Goal: Task Accomplishment & Management: Use online tool/utility

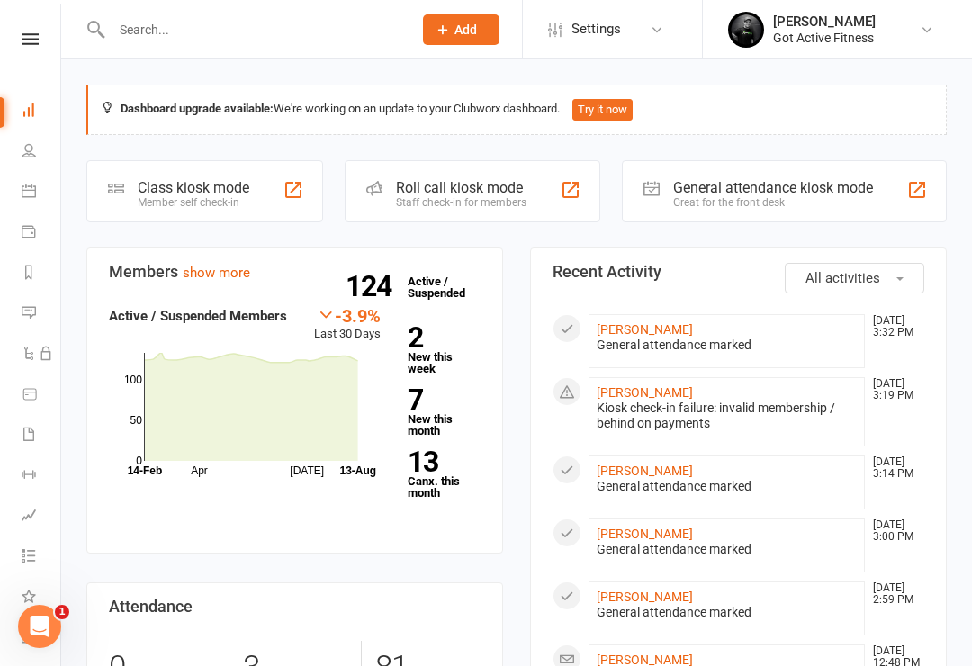
click at [848, 266] on button "All activities" at bounding box center [854, 278] width 139 height 31
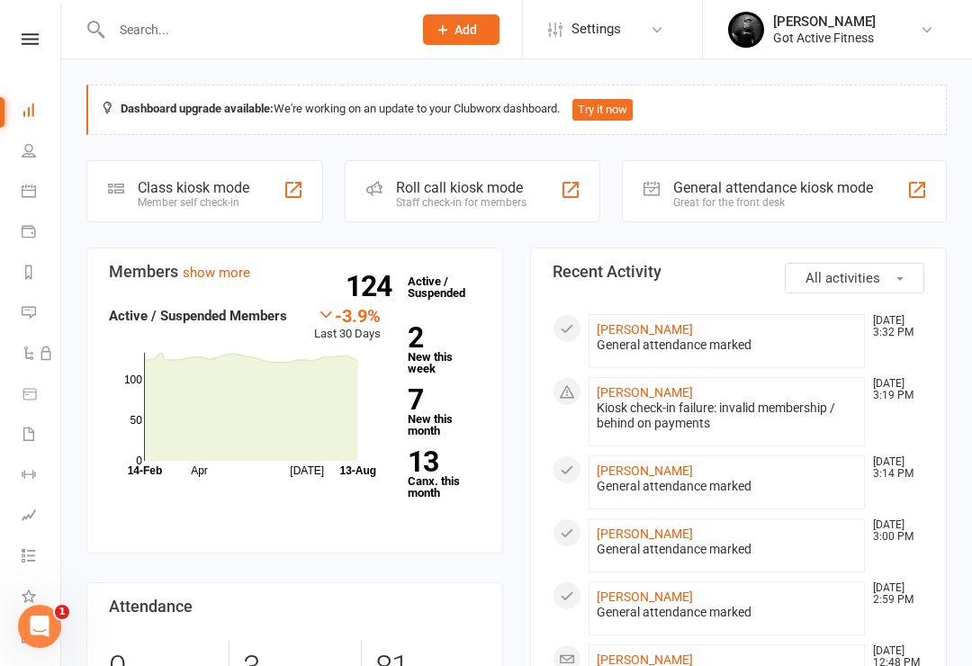
click at [164, 27] on input "text" at bounding box center [252, 29] width 293 height 25
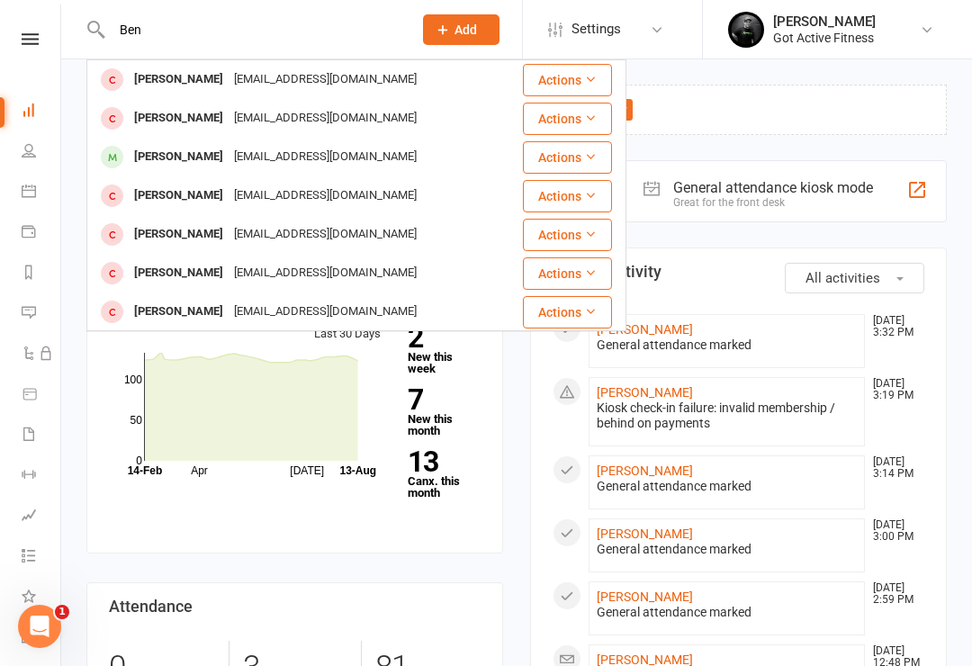
type input "Ben"
click at [144, 162] on div "[PERSON_NAME]" at bounding box center [179, 157] width 100 height 26
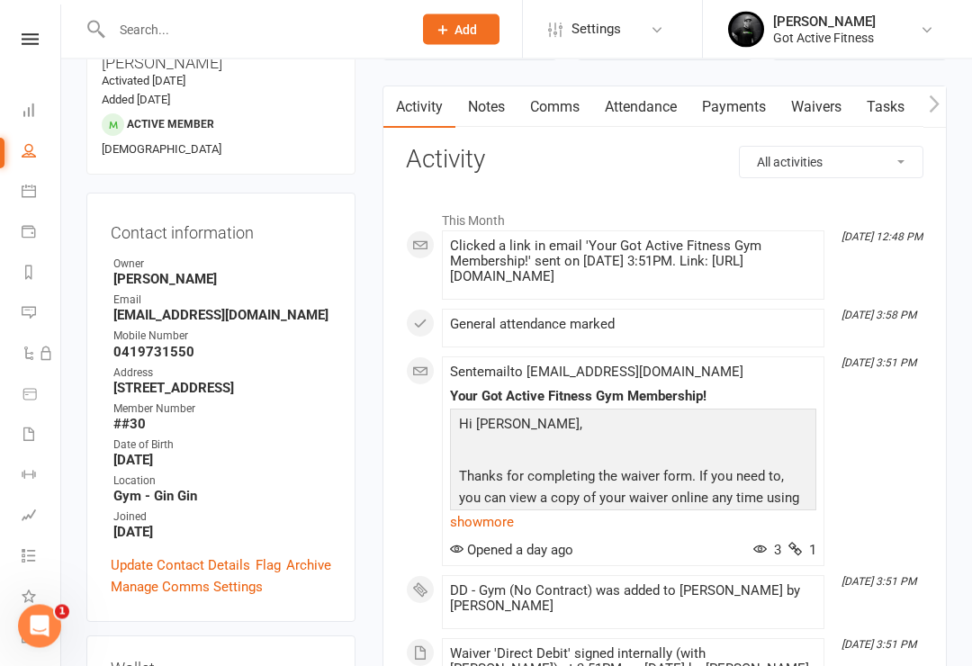
click at [122, 555] on link "Update Contact Details" at bounding box center [180, 566] width 139 height 22
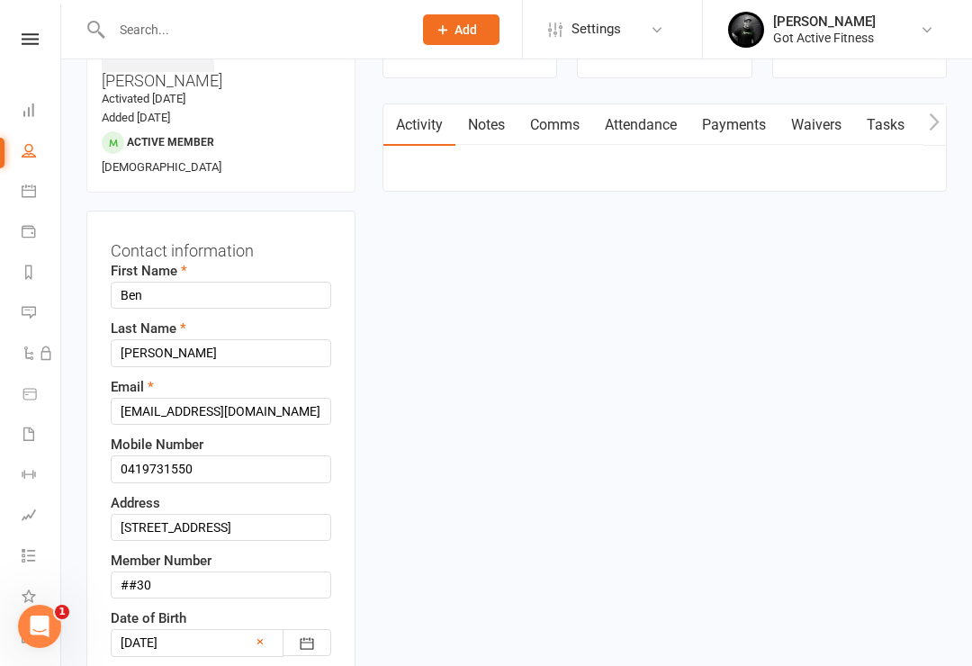
scroll to position [139, 0]
click at [231, 572] on input "##30" at bounding box center [221, 585] width 220 height 27
type input "#"
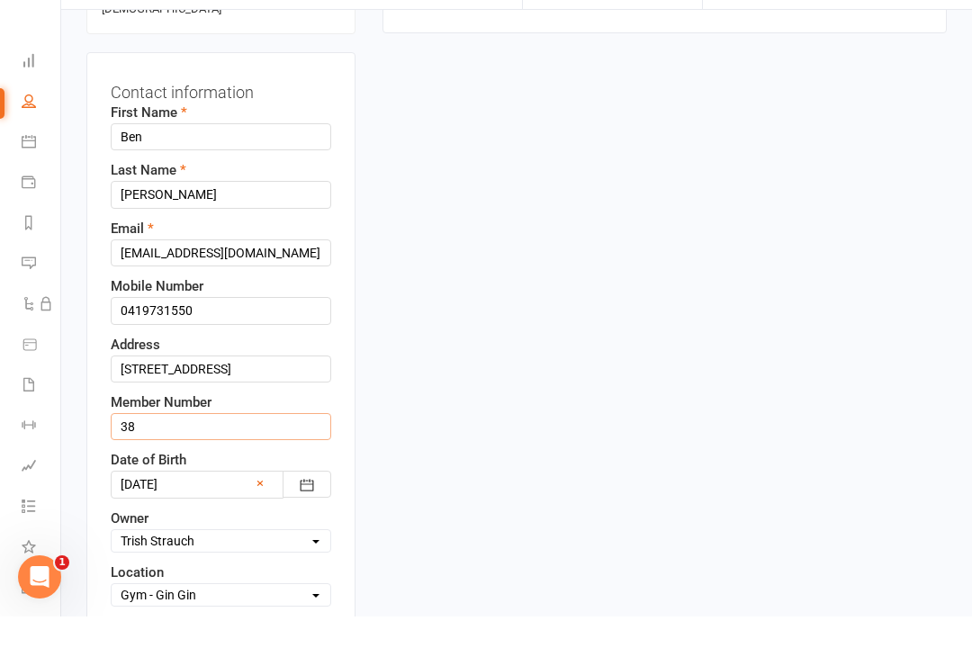
scroll to position [269, 0]
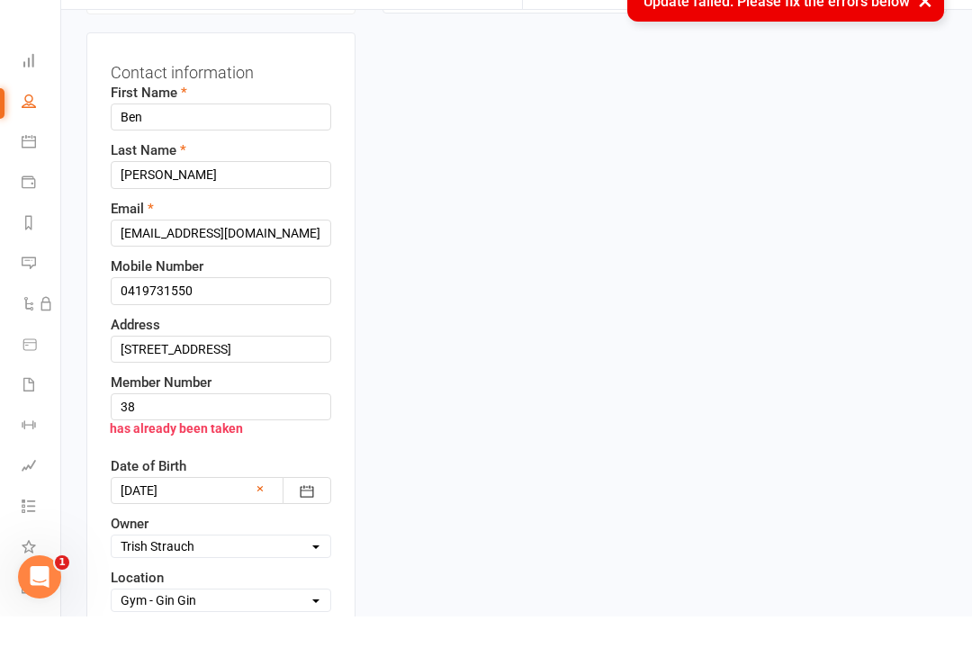
scroll to position [319, 0]
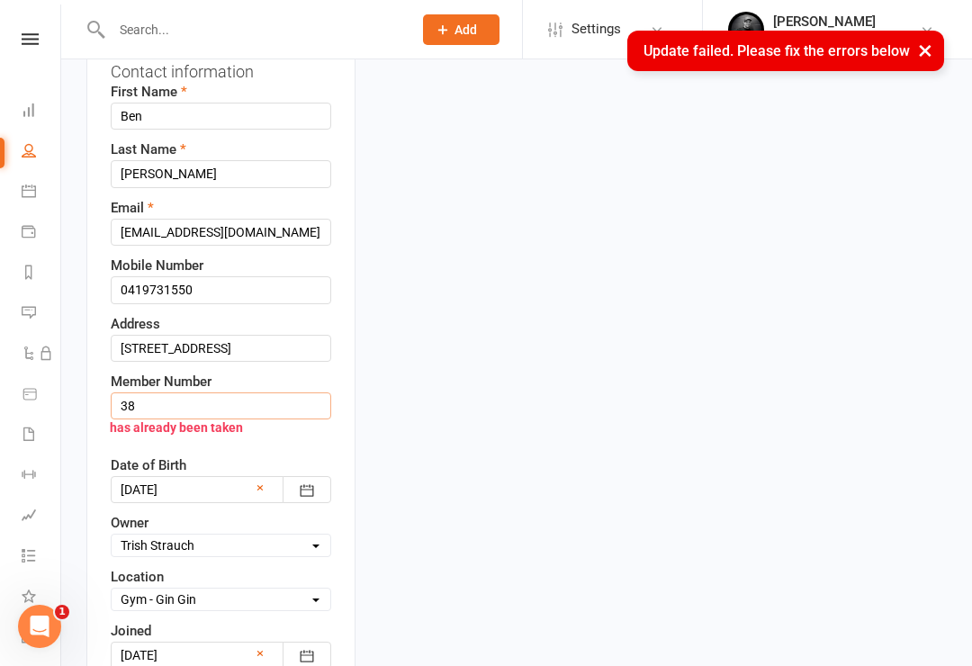
click at [124, 392] on input "38" at bounding box center [221, 405] width 220 height 27
type input "#38"
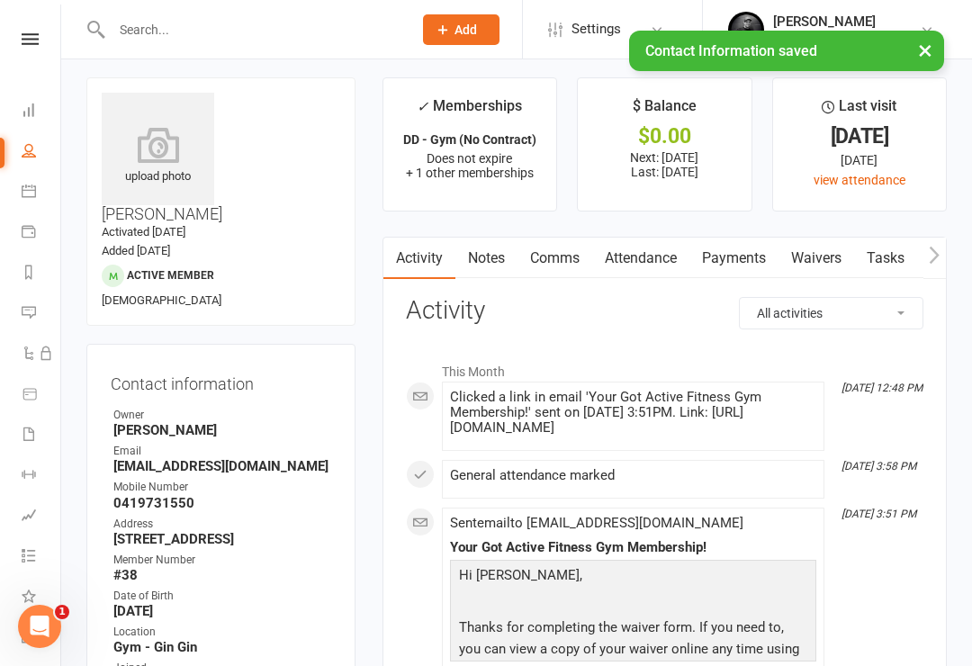
scroll to position [0, 0]
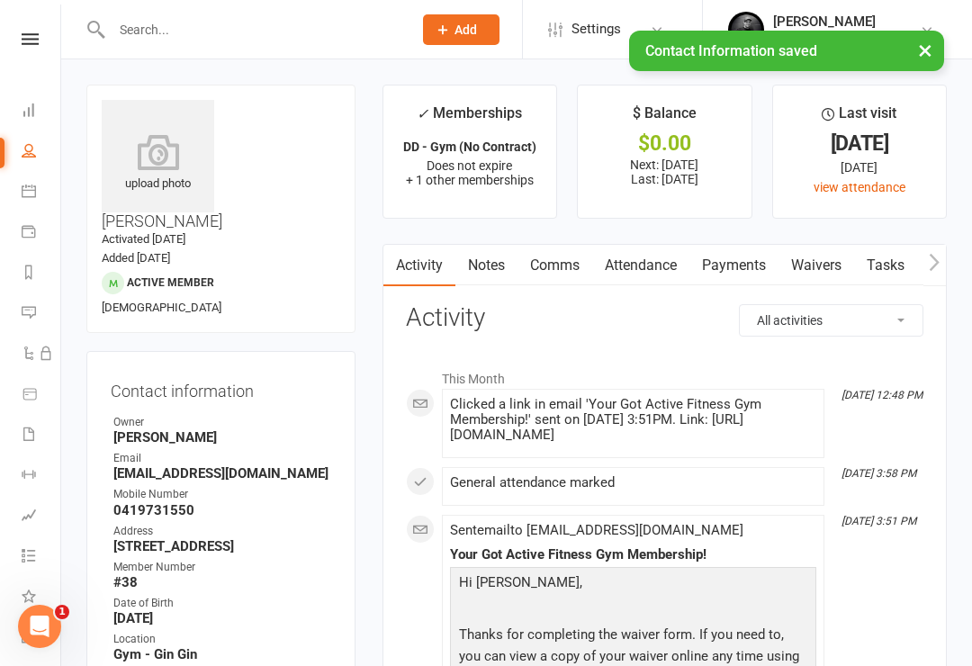
click at [151, 25] on input "text" at bounding box center [252, 29] width 293 height 25
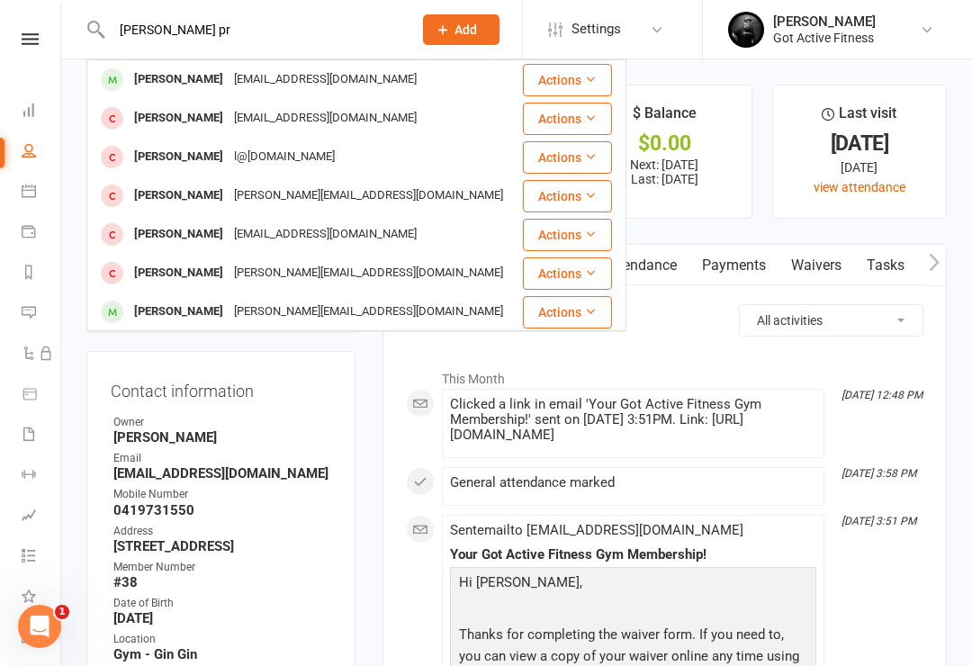
type input "Megan pr"
click at [175, 72] on div "[PERSON_NAME]" at bounding box center [179, 80] width 100 height 26
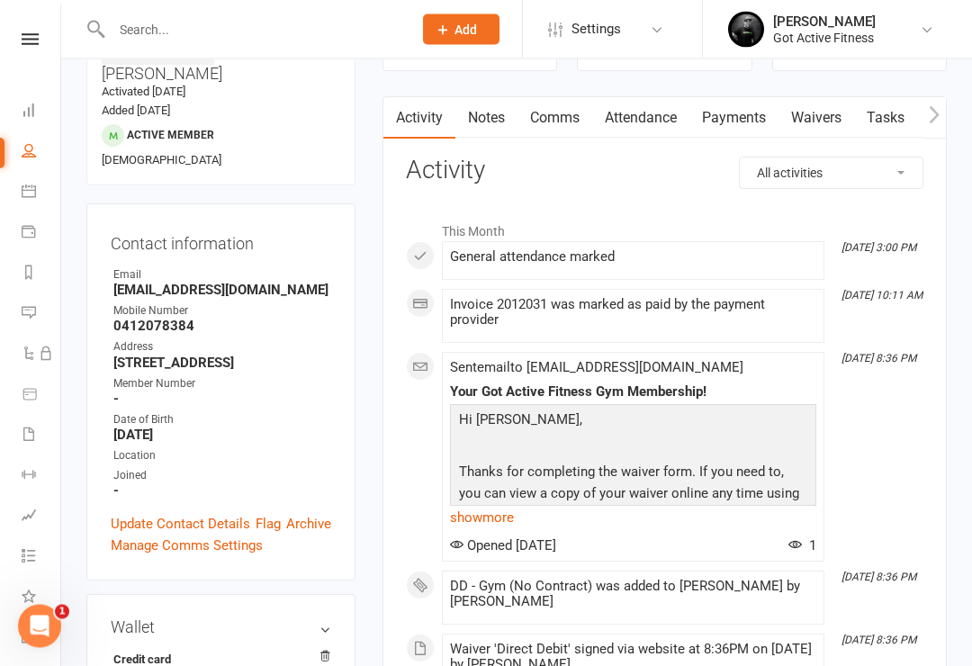
scroll to position [148, 0]
click at [148, 458] on div "Contact information Owner Email meganamour@live.com Mobile Number 0412078384 Ad…" at bounding box center [220, 391] width 269 height 377
click at [147, 513] on link "Update Contact Details" at bounding box center [180, 524] width 139 height 22
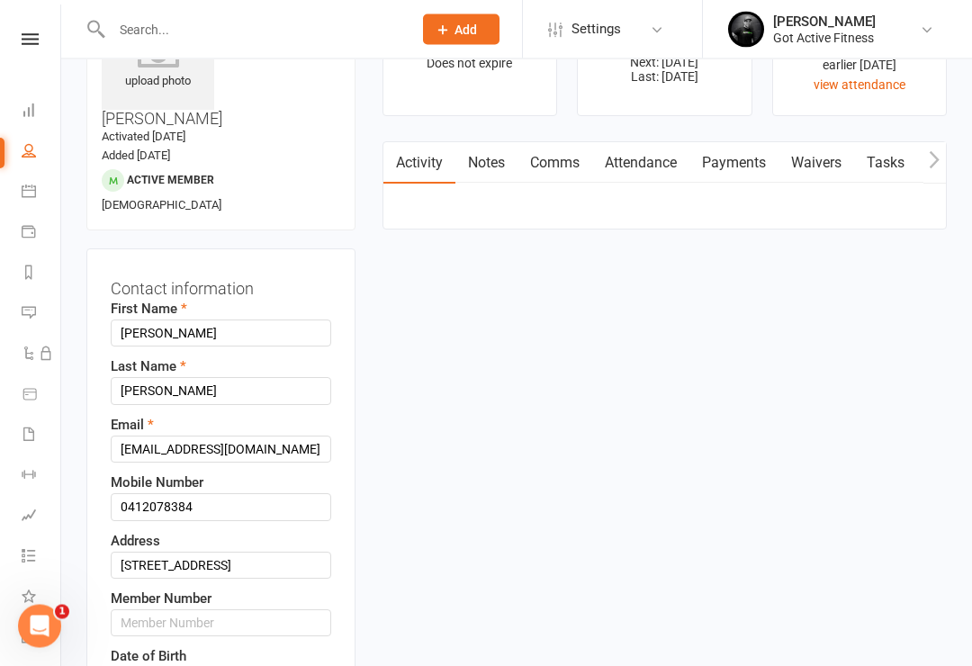
scroll to position [85, 0]
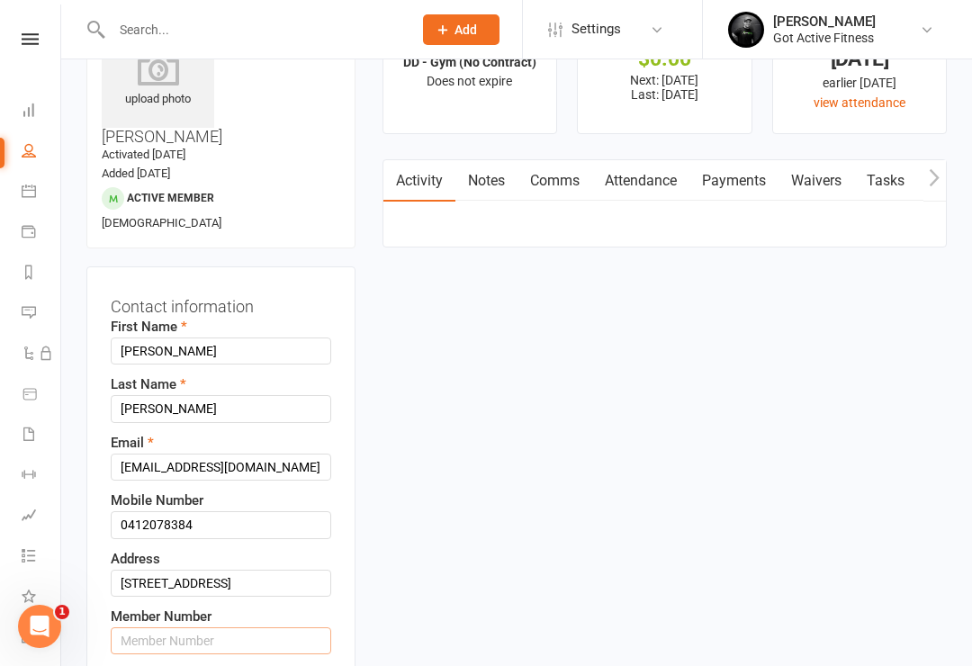
click at [275, 627] on input "text" at bounding box center [221, 640] width 220 height 27
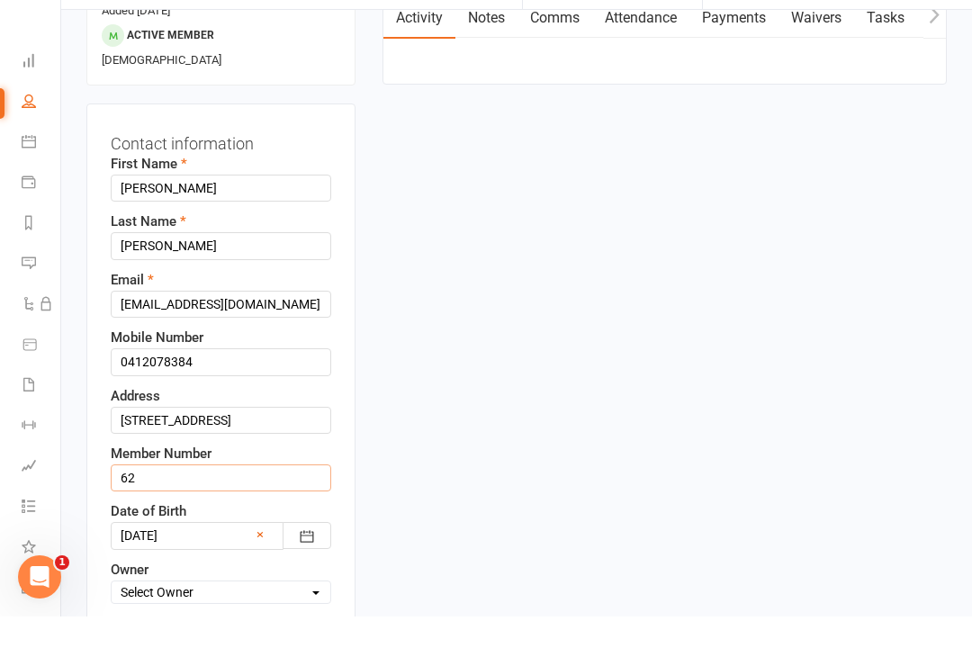
scroll to position [229, 0]
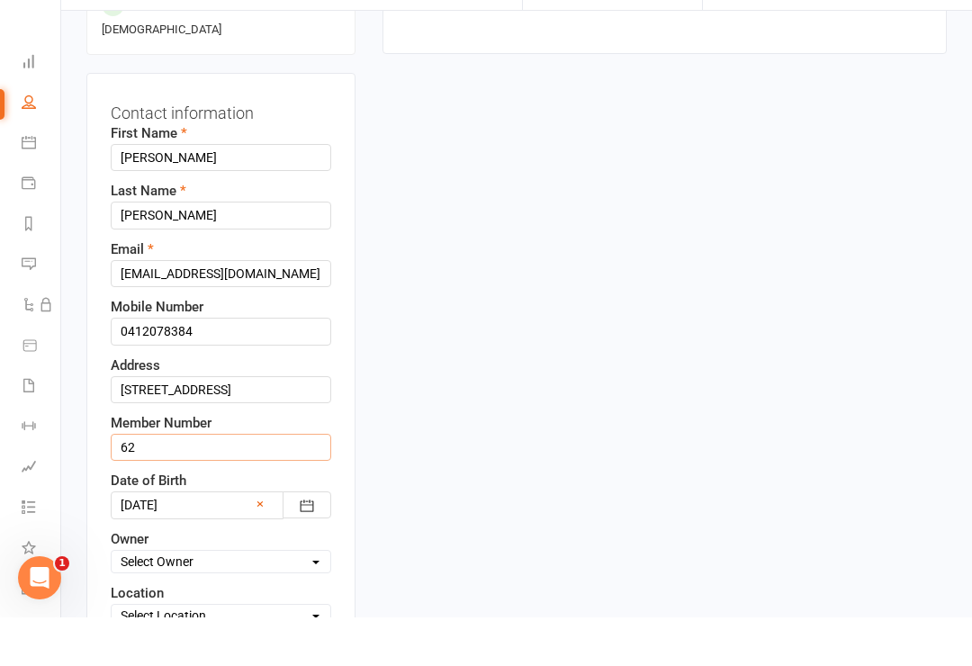
type input "62"
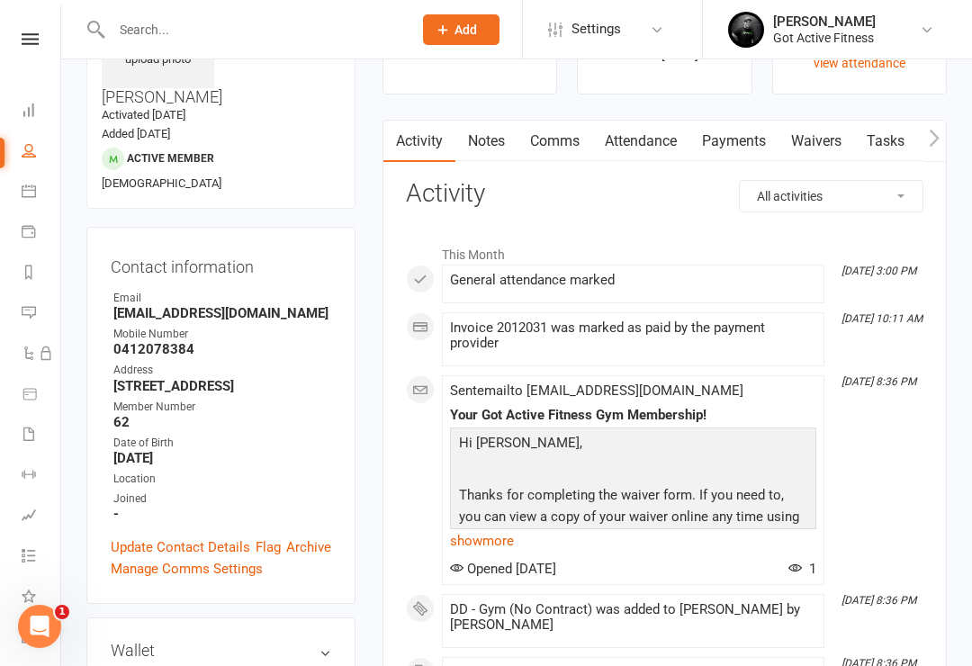
scroll to position [0, 0]
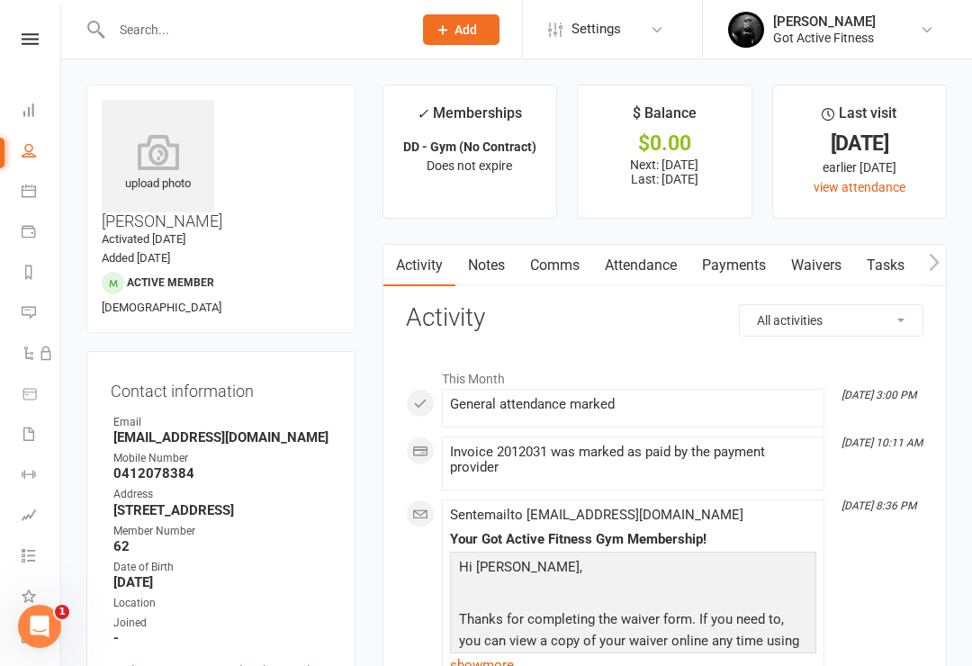
click at [138, 40] on input "text" at bounding box center [252, 29] width 293 height 25
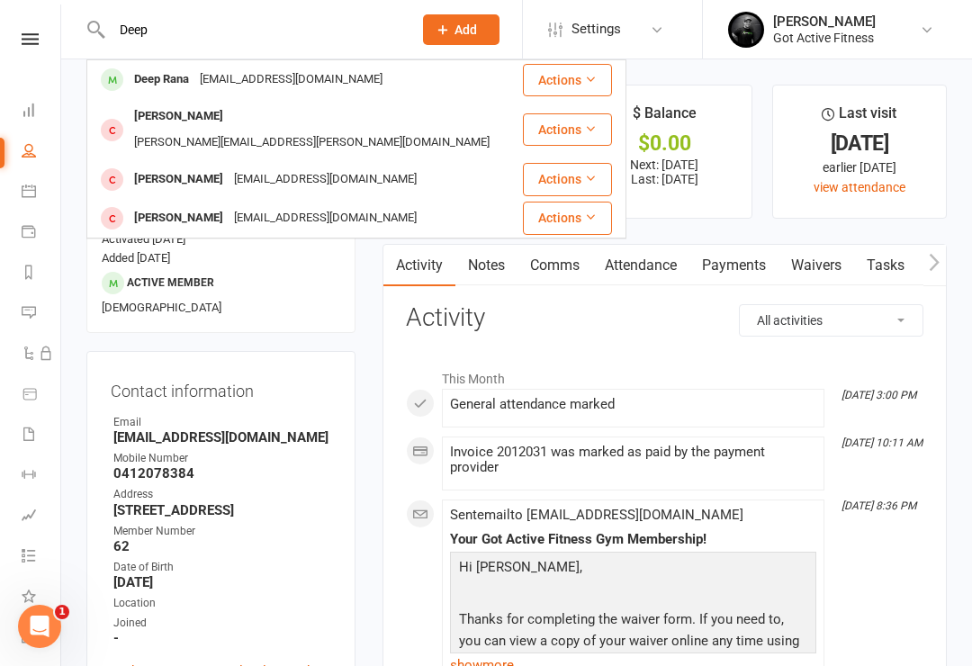
type input "Deep"
click at [148, 78] on div "Deep Rana" at bounding box center [162, 80] width 66 height 26
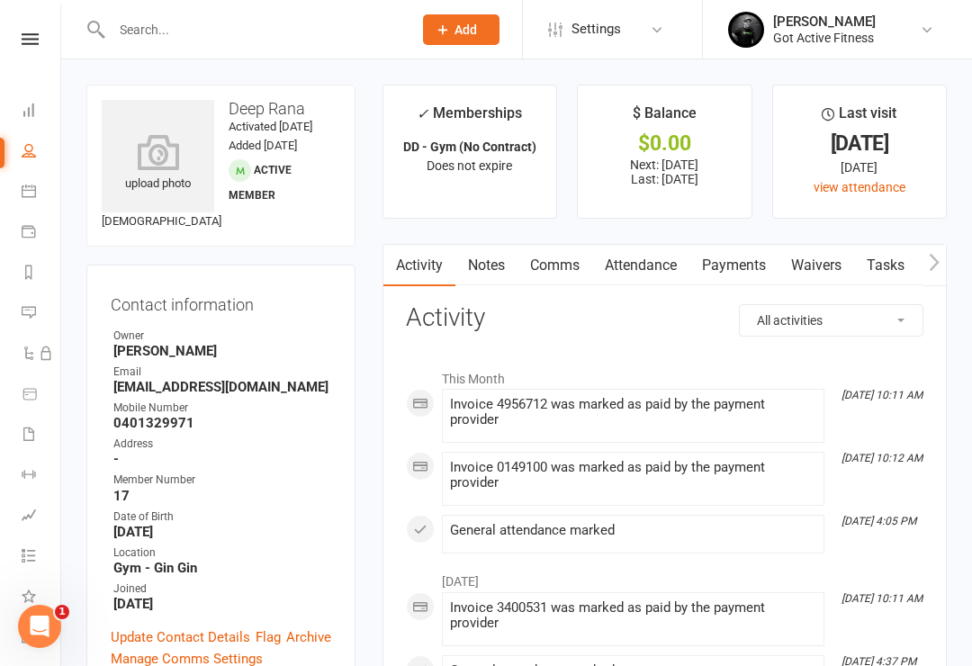
click at [749, 265] on link "Payments" at bounding box center [733, 265] width 89 height 41
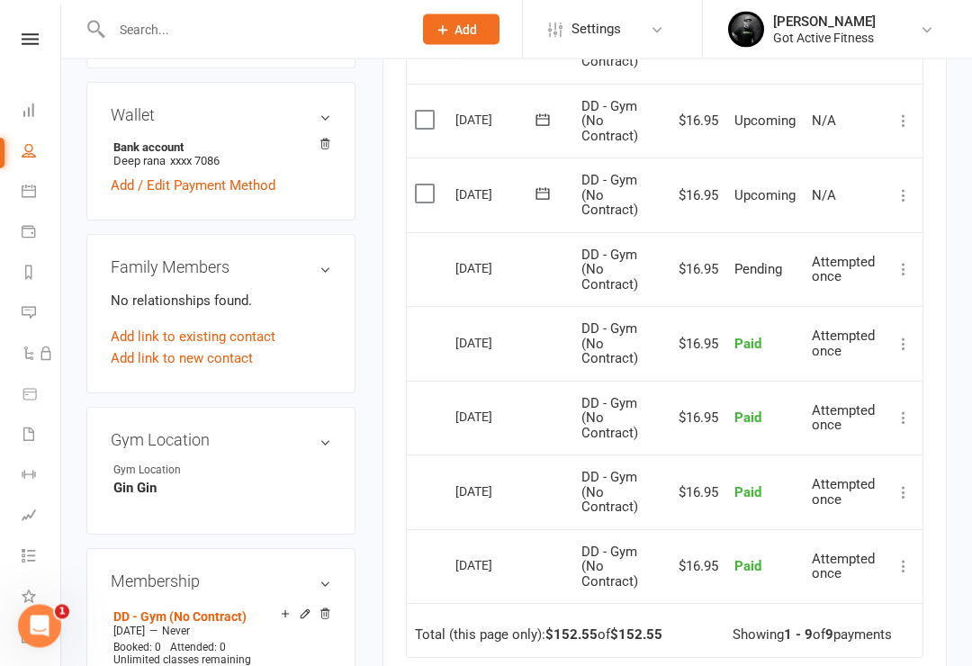
scroll to position [633, 0]
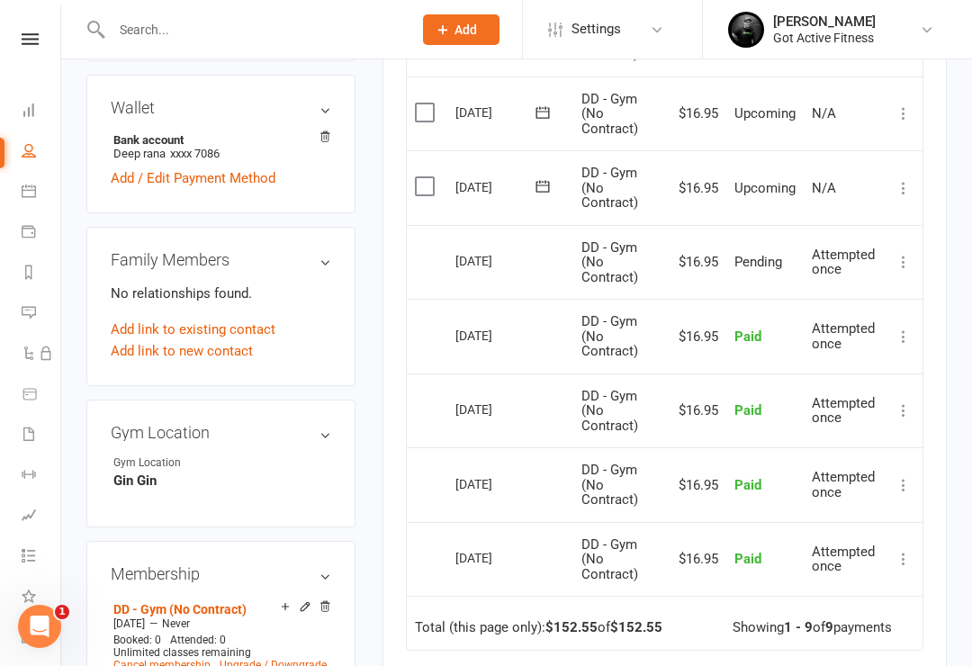
click at [905, 253] on icon at bounding box center [903, 262] width 18 height 18
click at [822, 289] on link "More Info" at bounding box center [824, 297] width 178 height 36
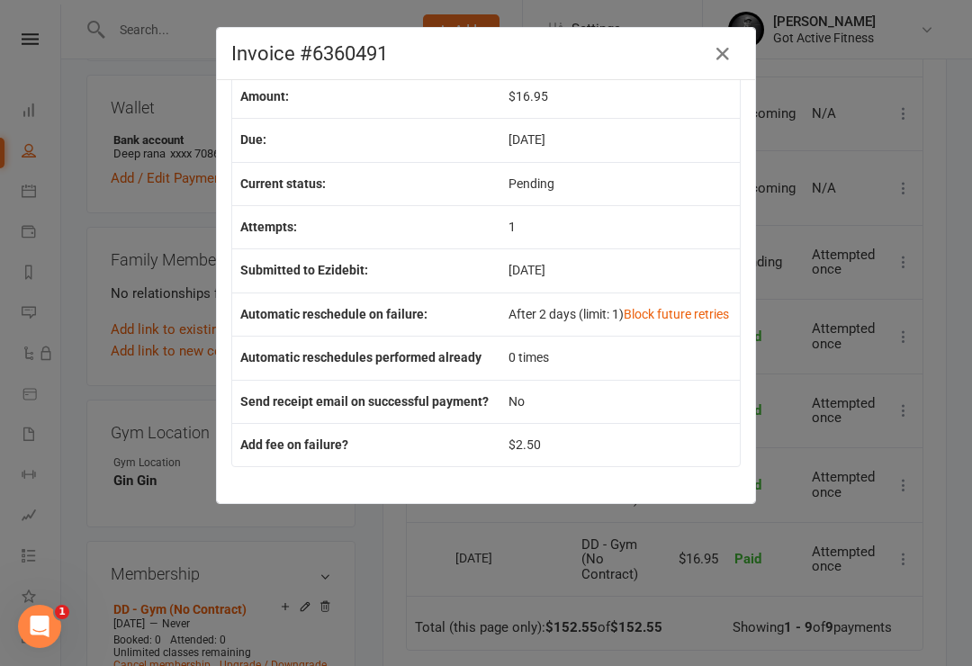
scroll to position [108, 0]
click at [714, 58] on icon "button" at bounding box center [723, 54] width 22 height 22
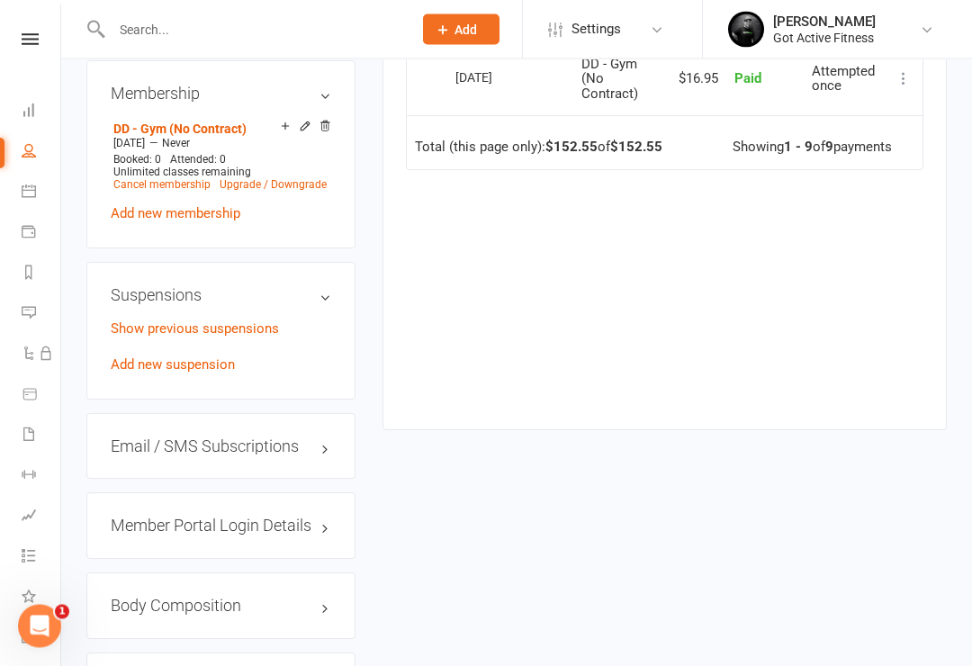
scroll to position [1114, 0]
click at [132, 355] on link "Add new suspension" at bounding box center [173, 363] width 124 height 16
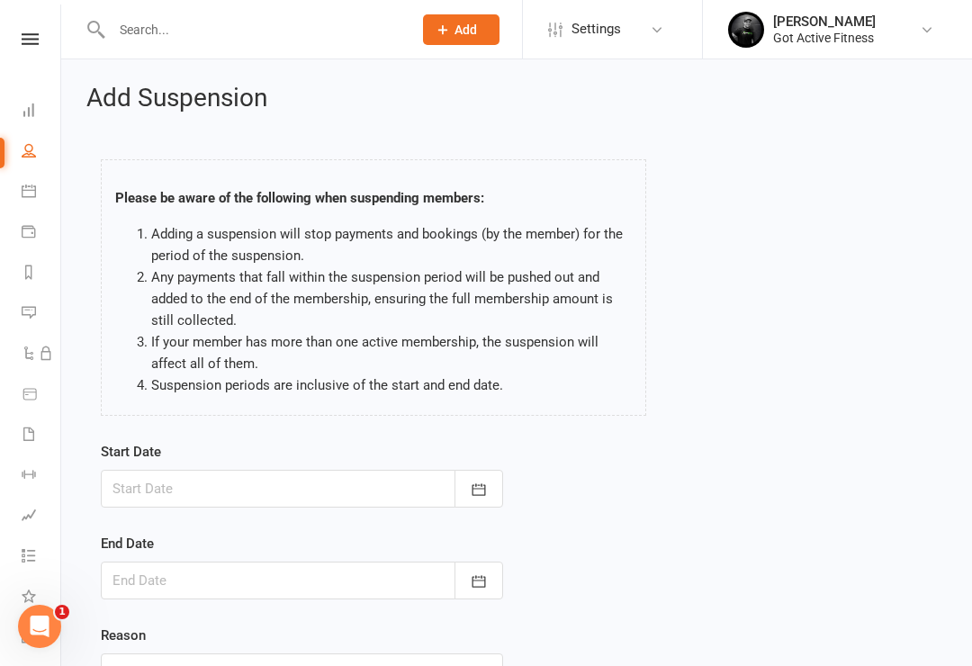
click at [490, 493] on button "button" at bounding box center [478, 489] width 49 height 38
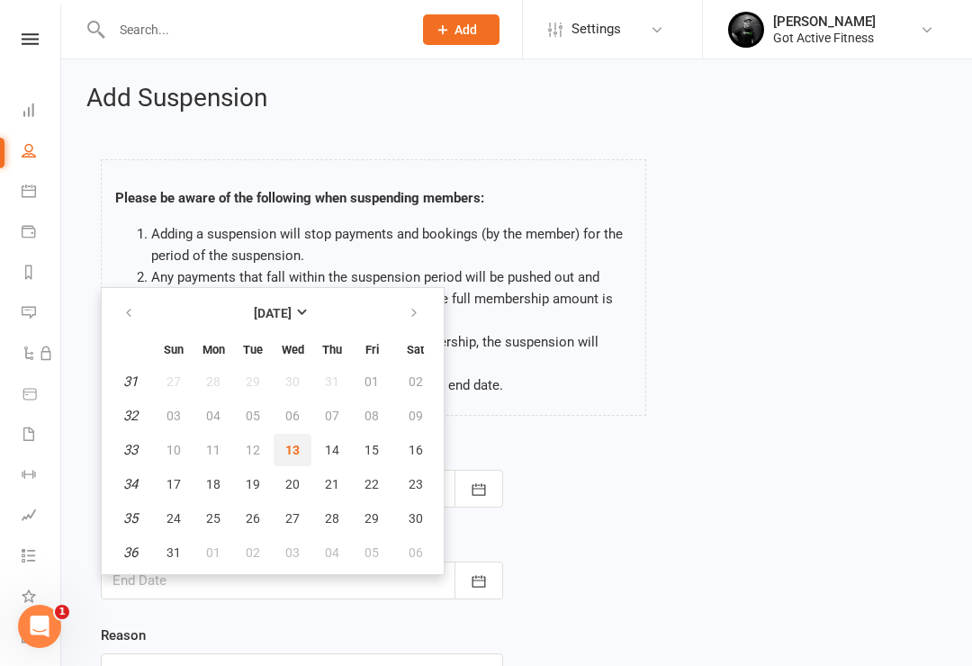
click at [295, 453] on span "13" at bounding box center [292, 450] width 14 height 14
type input "13 Aug 2025"
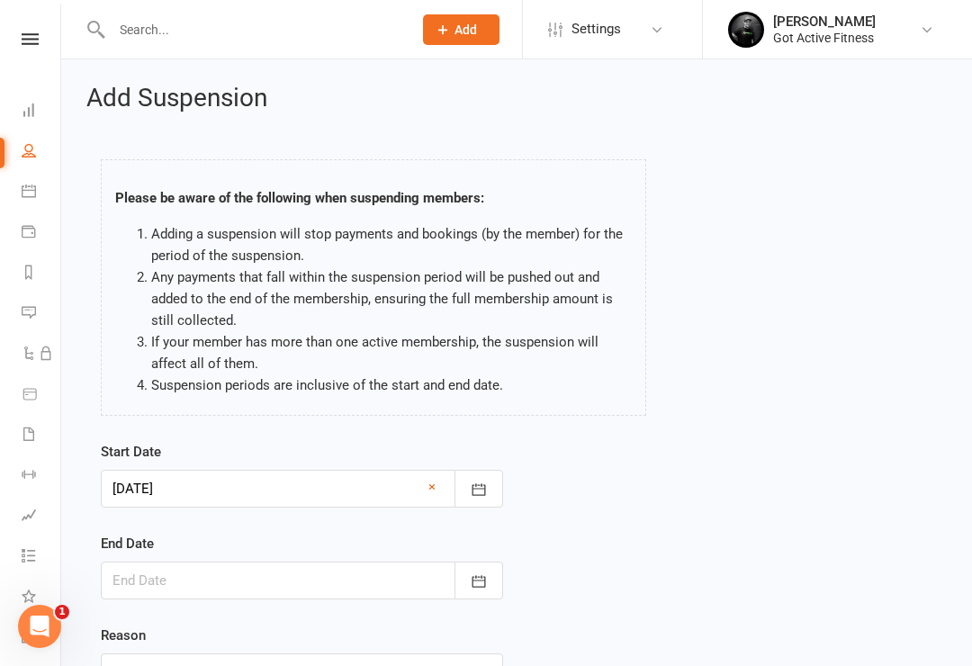
click at [480, 580] on icon "button" at bounding box center [479, 581] width 18 height 18
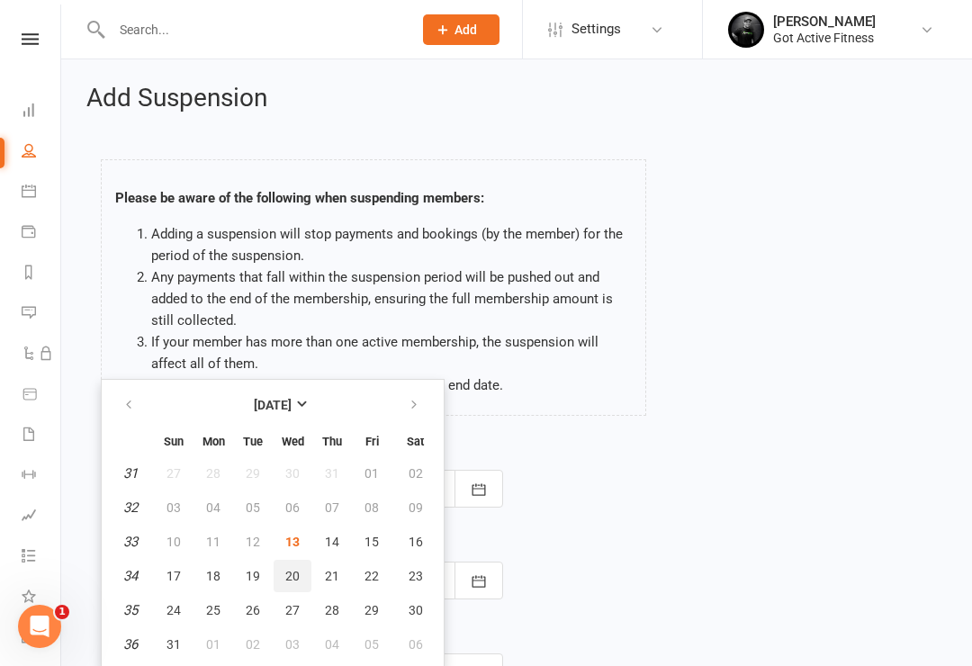
click at [292, 585] on button "20" at bounding box center [293, 576] width 38 height 32
type input "20 Aug 2025"
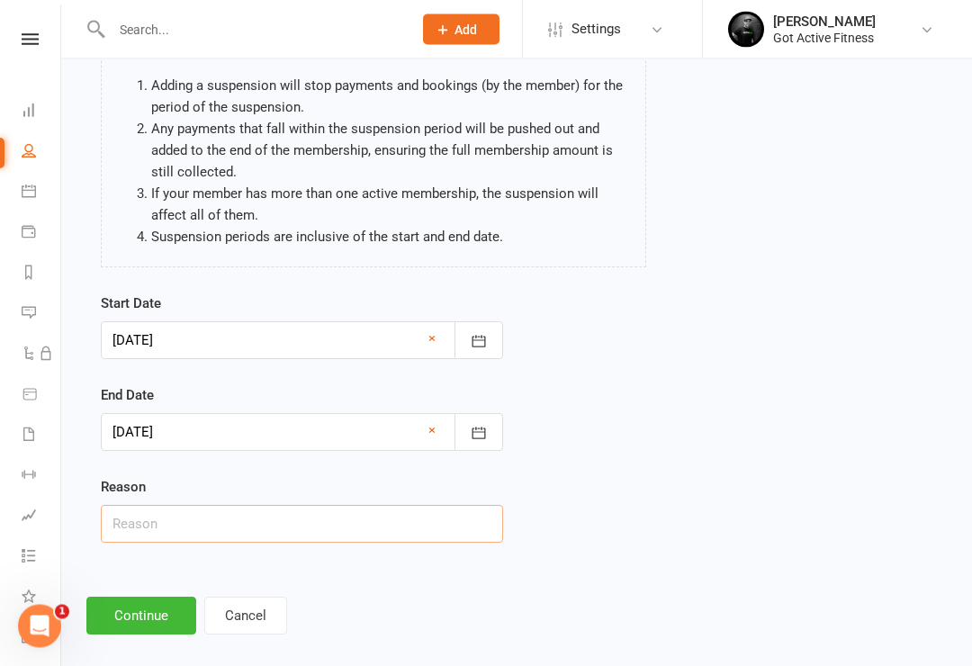
click at [414, 534] on input "text" at bounding box center [302, 525] width 402 height 38
type input "Away holiday"
click at [483, 436] on icon "button" at bounding box center [479, 434] width 18 height 18
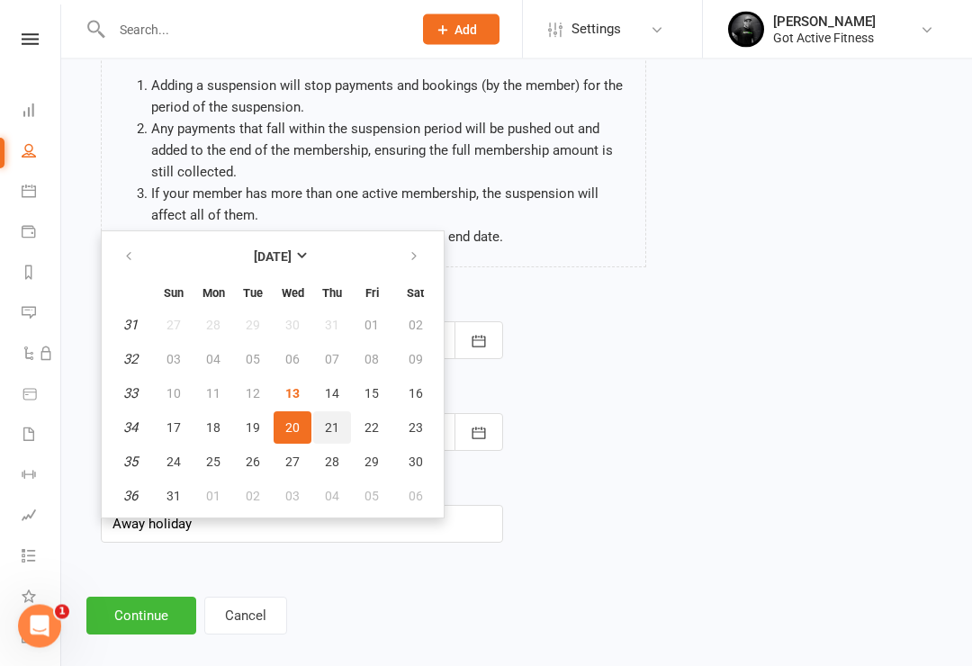
click at [339, 424] on button "21" at bounding box center [332, 428] width 38 height 32
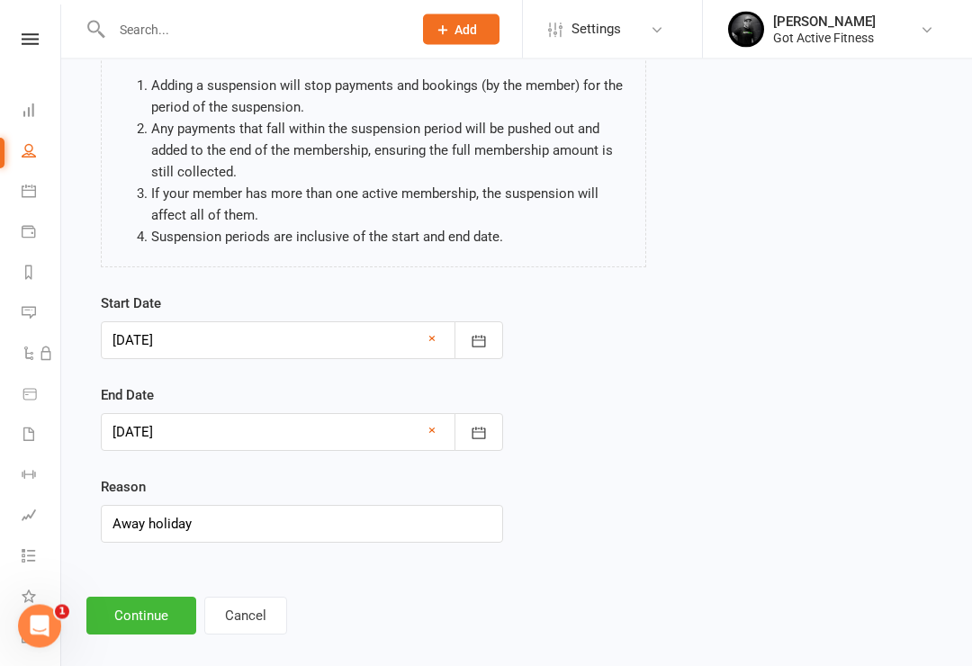
type input "21 Aug 2025"
click at [121, 611] on button "Continue" at bounding box center [141, 616] width 110 height 38
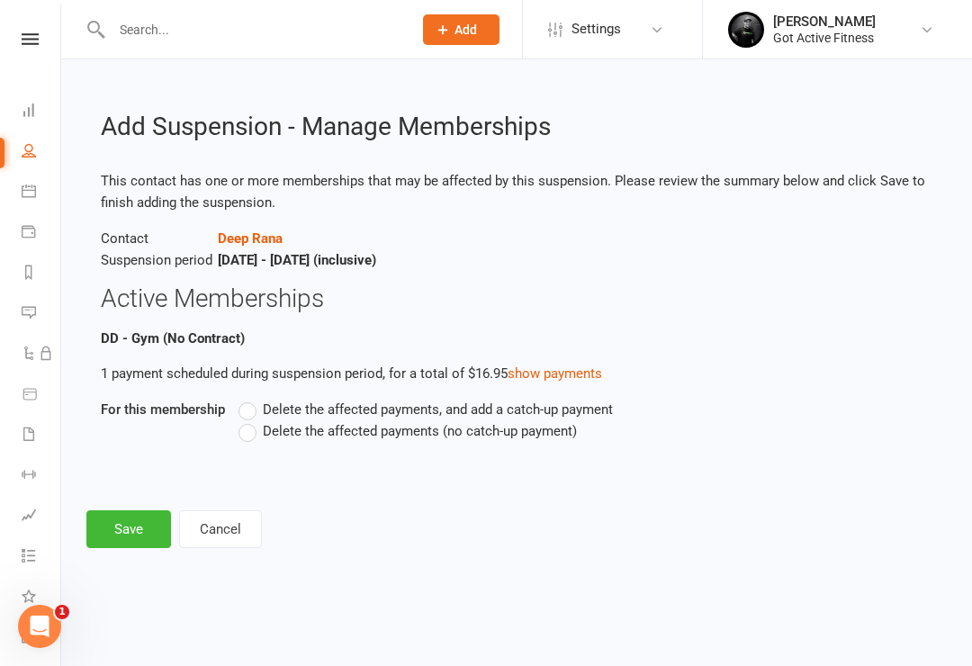
scroll to position [0, 0]
click at [257, 405] on label "Delete the affected payments, and add a catch-up payment" at bounding box center [425, 410] width 374 height 22
click at [250, 399] on input "Delete the affected payments, and add a catch-up payment" at bounding box center [244, 399] width 12 height 0
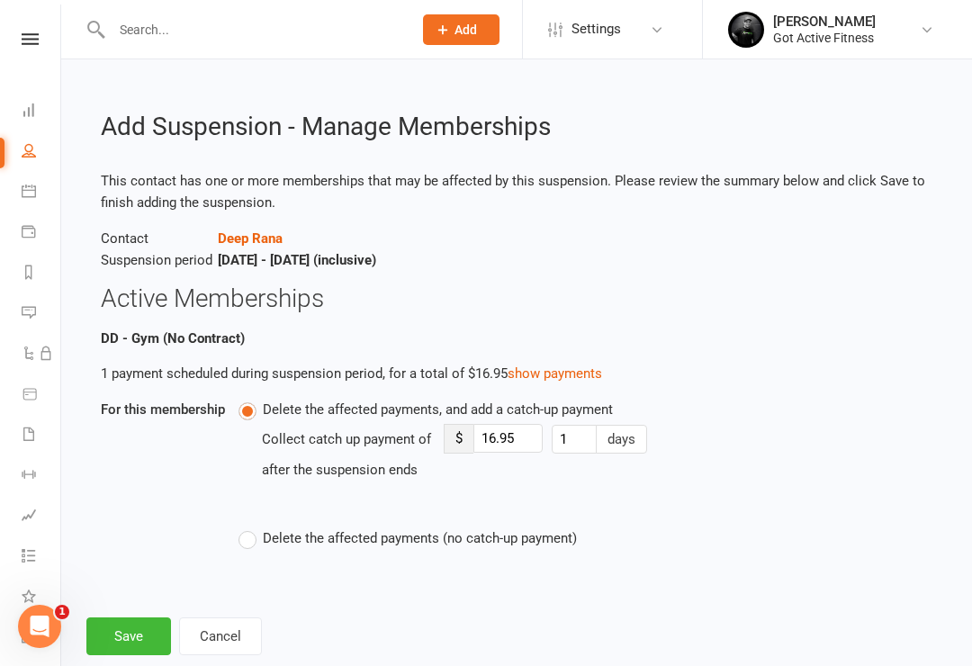
click at [251, 527] on label "Delete the affected payments (no catch-up payment)" at bounding box center [407, 538] width 338 height 22
click at [250, 527] on input "Delete the affected payments (no catch-up payment)" at bounding box center [244, 527] width 12 height 0
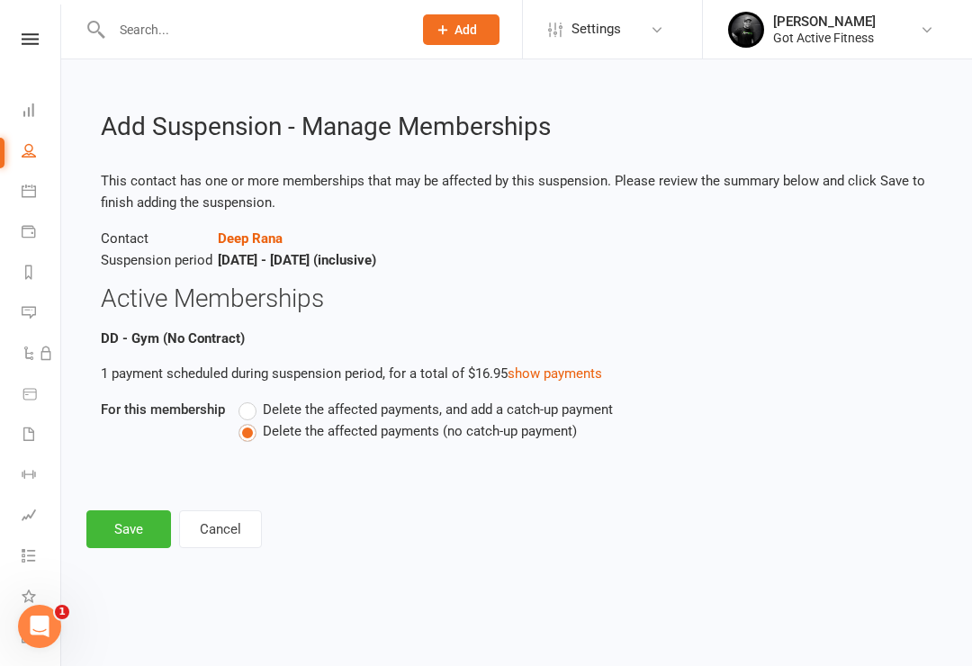
click at [116, 530] on button "Save" at bounding box center [128, 529] width 85 height 38
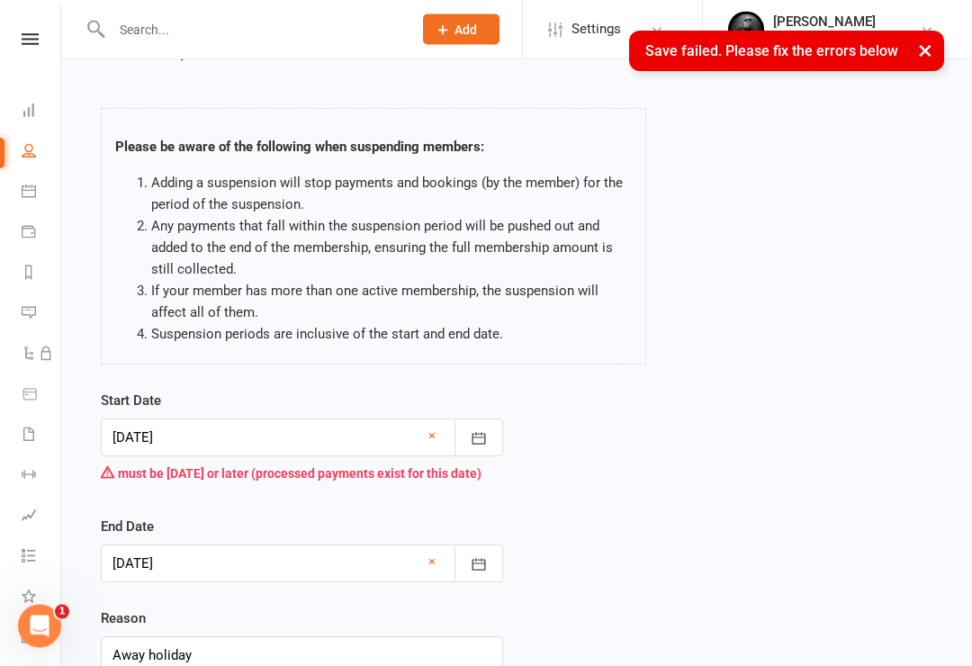
scroll to position [52, 0]
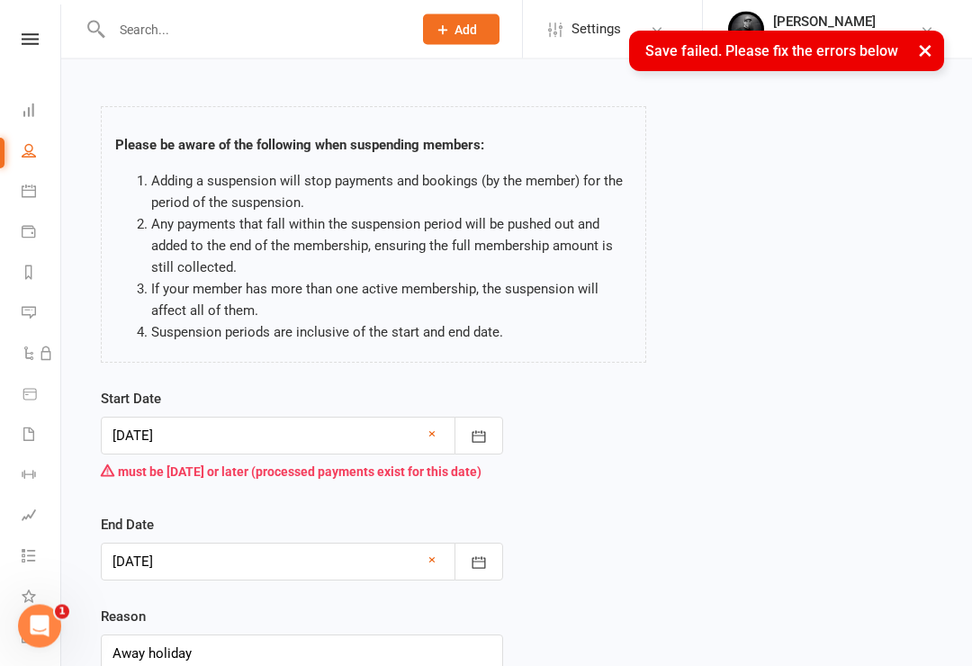
click at [494, 426] on button "button" at bounding box center [478, 436] width 49 height 38
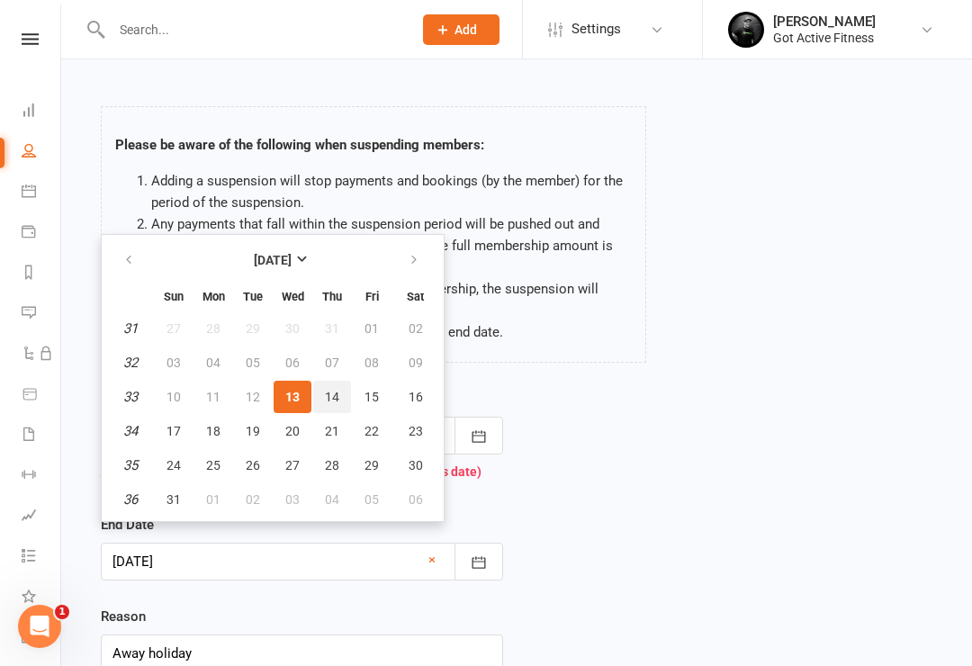
click at [340, 391] on button "14" at bounding box center [332, 397] width 38 height 32
type input "14 Aug 2025"
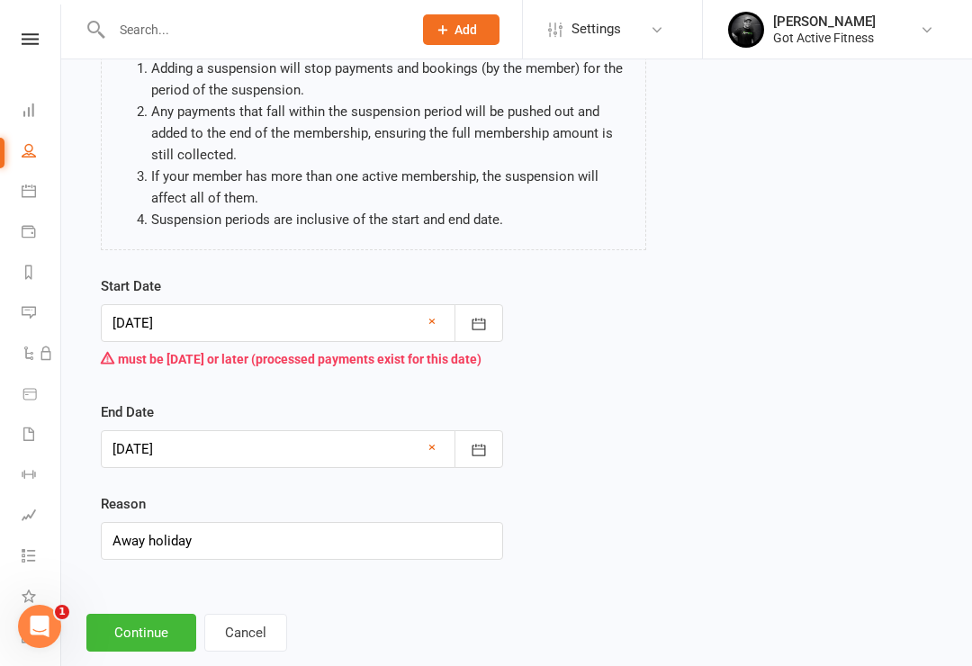
scroll to position [189, 0]
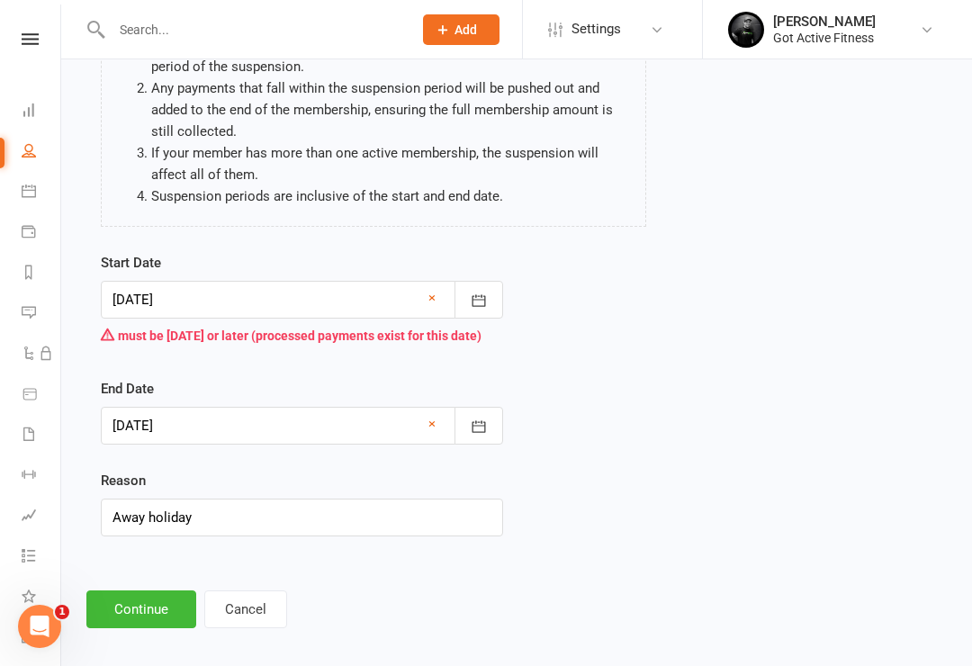
click at [119, 606] on button "Continue" at bounding box center [141, 609] width 110 height 38
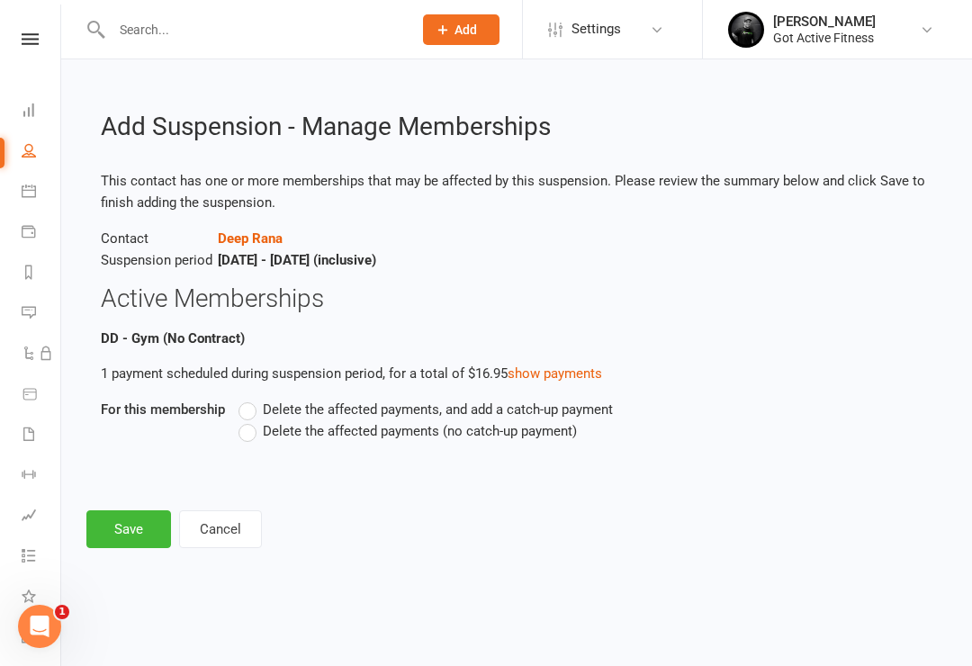
scroll to position [0, 0]
click at [247, 435] on label "Delete the affected payments (no catch-up payment)" at bounding box center [407, 431] width 338 height 22
click at [247, 420] on input "Delete the affected payments (no catch-up payment)" at bounding box center [244, 420] width 12 height 0
click at [119, 545] on button "Save" at bounding box center [128, 529] width 85 height 38
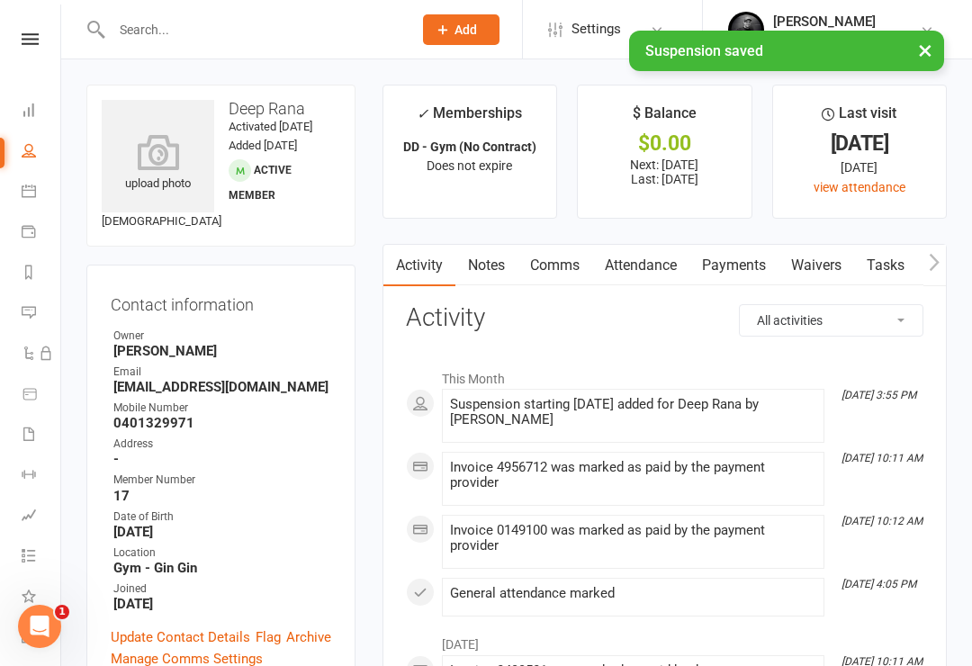
click at [32, 33] on icon at bounding box center [30, 39] width 17 height 12
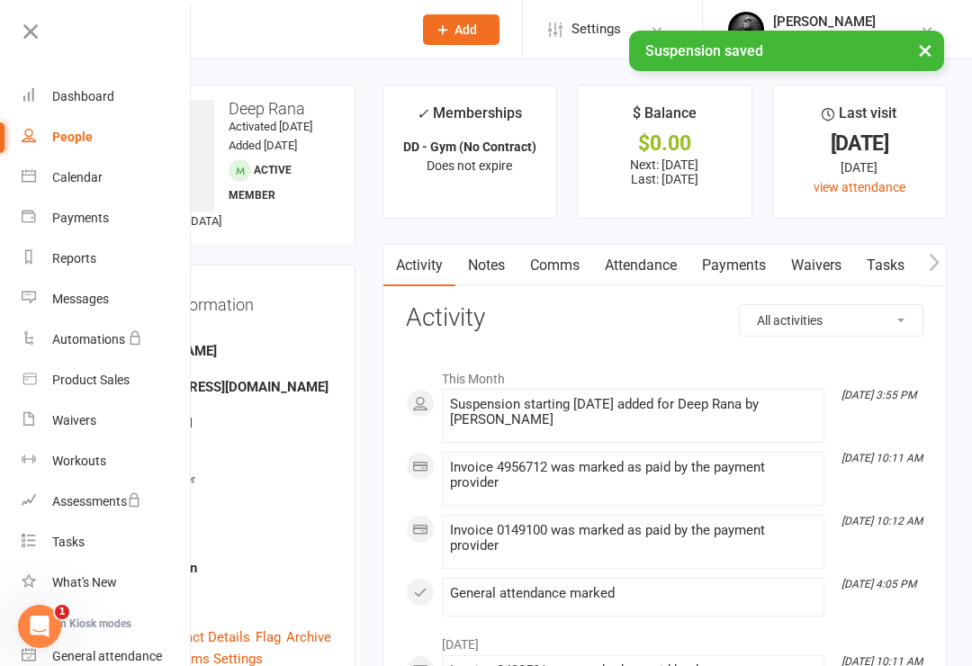
click at [64, 94] on div "Dashboard" at bounding box center [83, 96] width 62 height 14
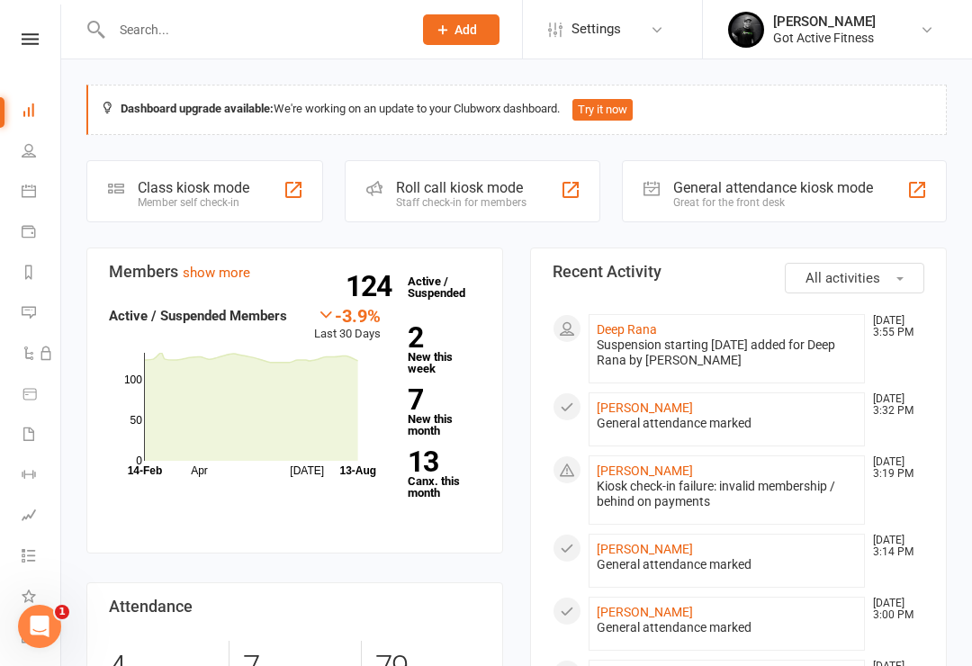
click at [157, 39] on input "text" at bounding box center [252, 29] width 293 height 25
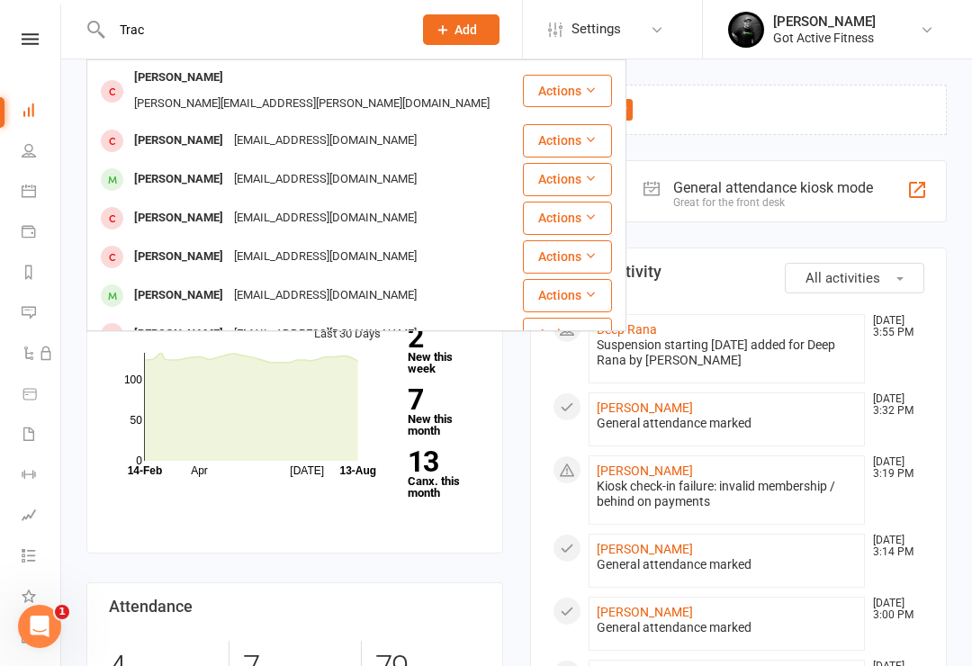
type input "Trac"
click at [157, 283] on div "Tracey Berends" at bounding box center [179, 296] width 100 height 26
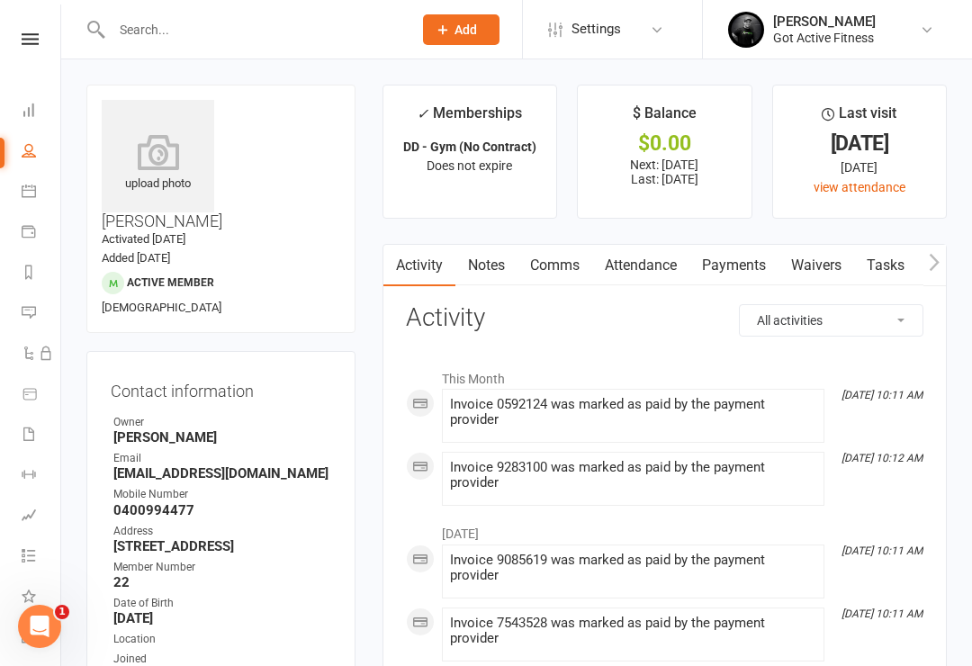
click at [728, 261] on link "Payments" at bounding box center [733, 265] width 89 height 41
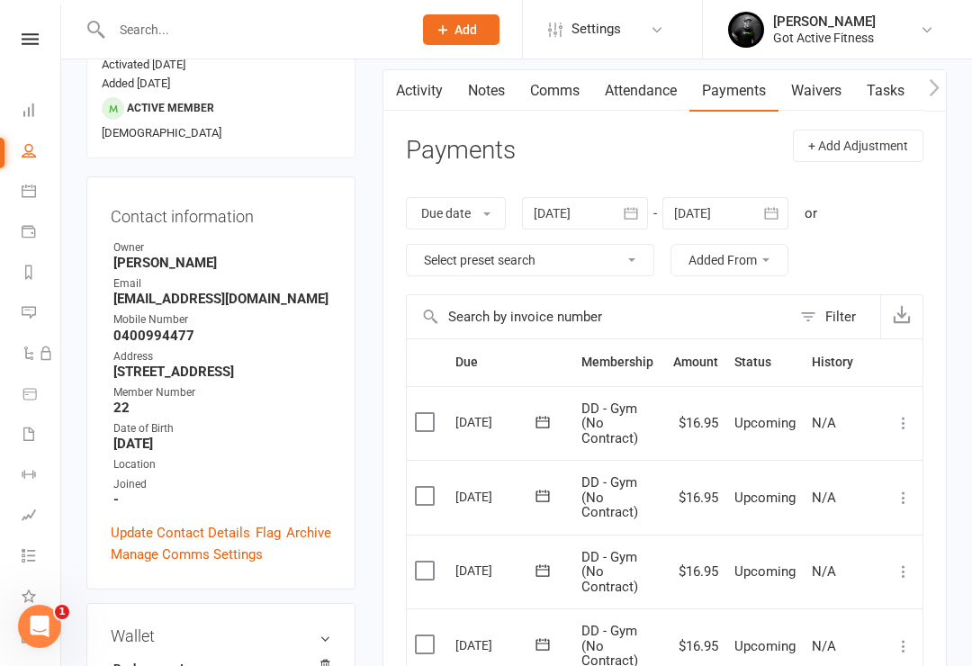
scroll to position [32, 0]
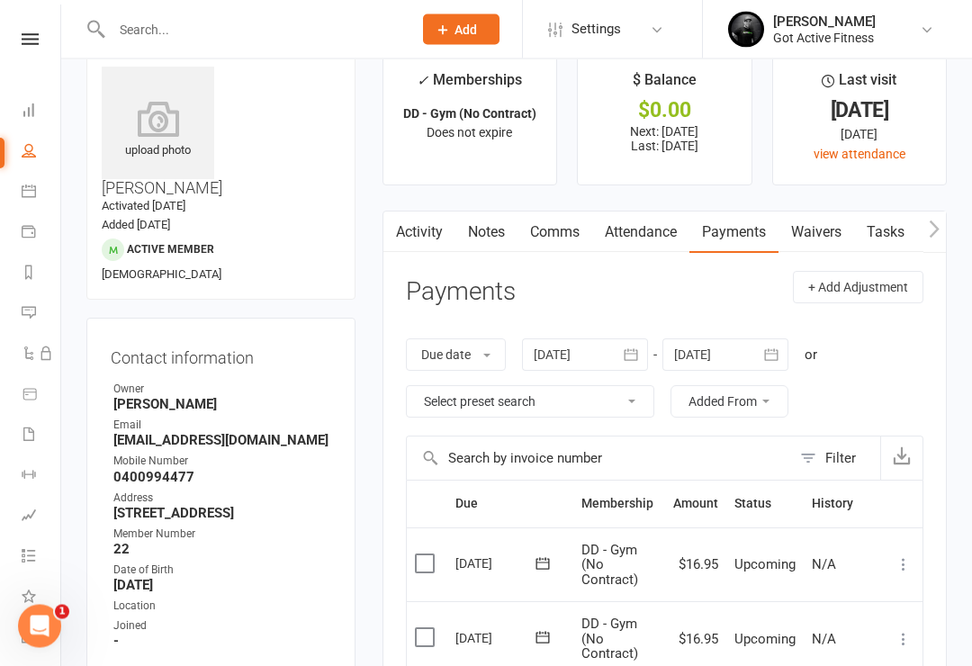
click at [652, 248] on link "Attendance" at bounding box center [640, 232] width 97 height 41
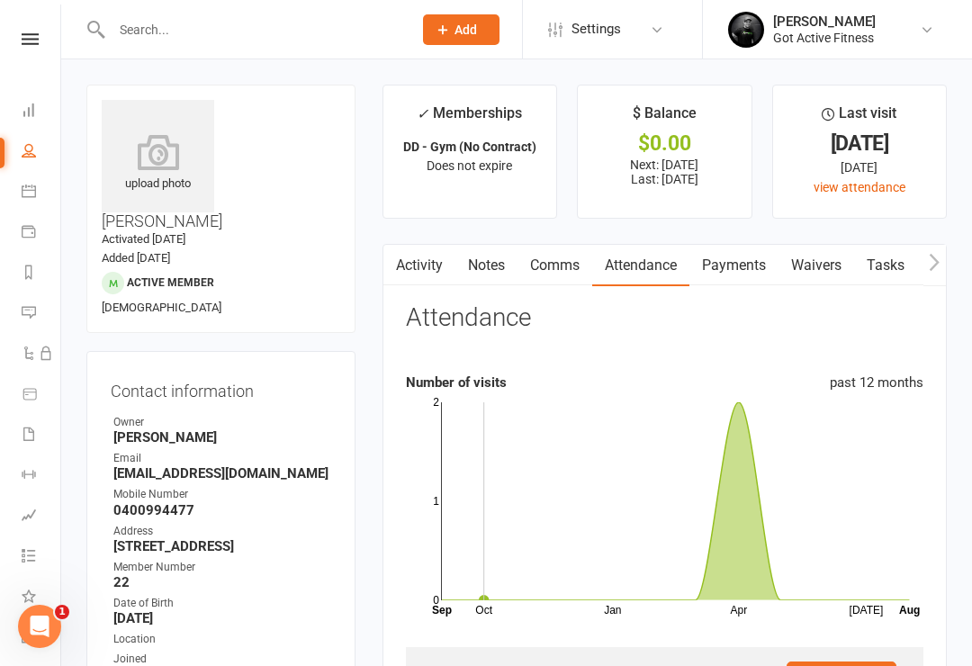
click at [30, 33] on icon at bounding box center [30, 39] width 17 height 12
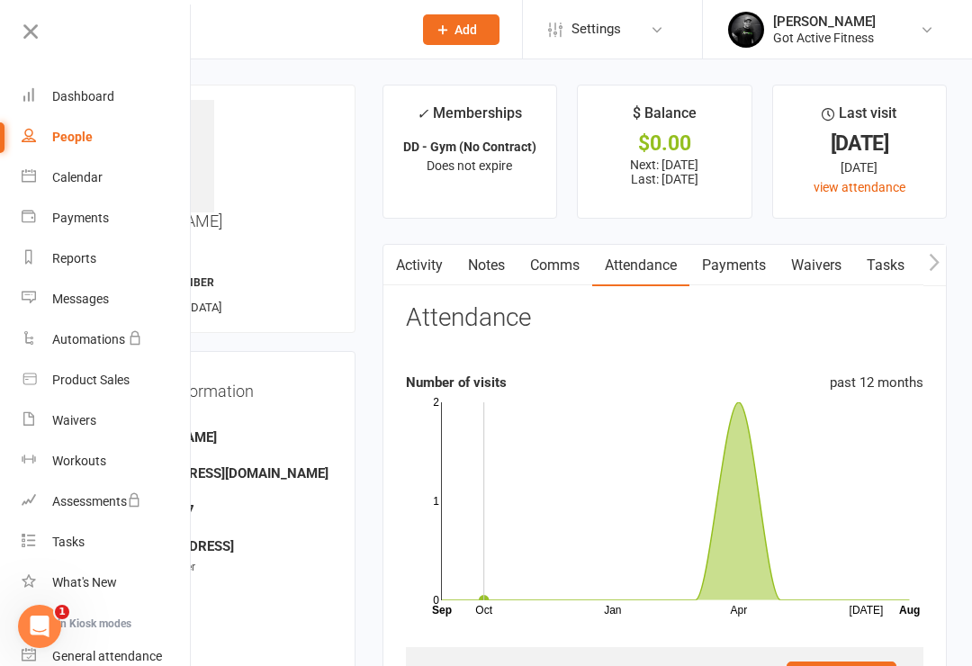
click at [76, 99] on div "Dashboard" at bounding box center [83, 96] width 62 height 14
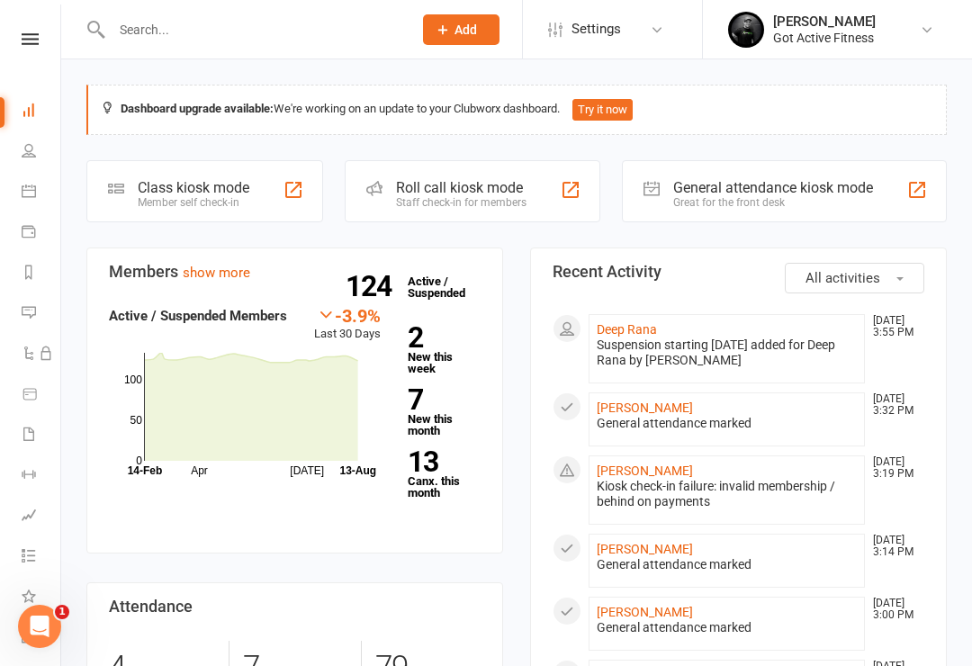
click at [840, 199] on div "Great for the front desk" at bounding box center [773, 202] width 200 height 13
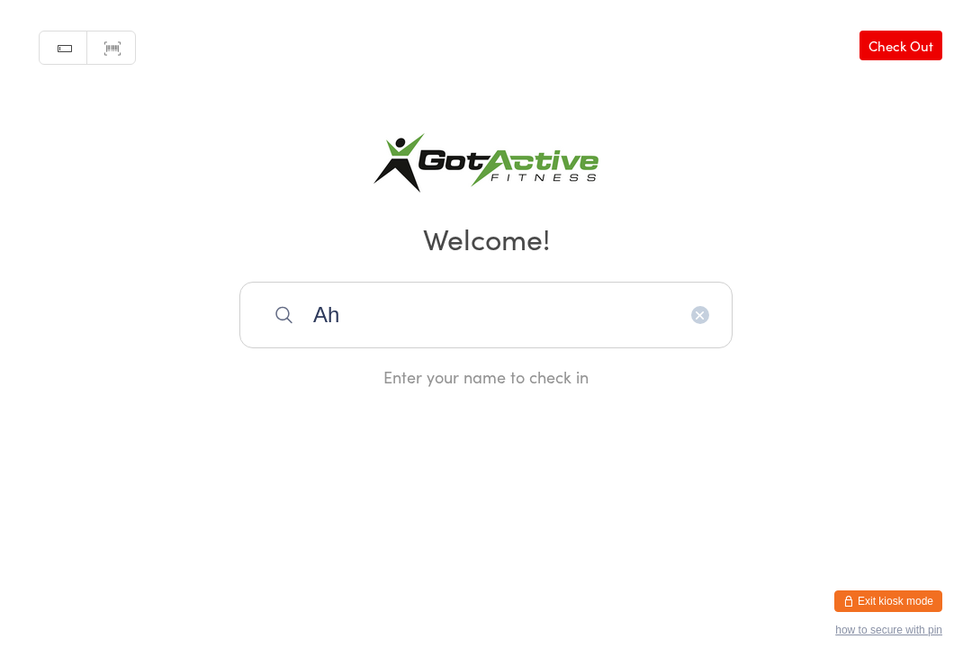
click at [633, 528] on html "You have now entered Kiosk Mode. Members will be able to check themselves in us…" at bounding box center [486, 333] width 972 height 666
click at [535, 344] on input "Ah" at bounding box center [485, 315] width 493 height 67
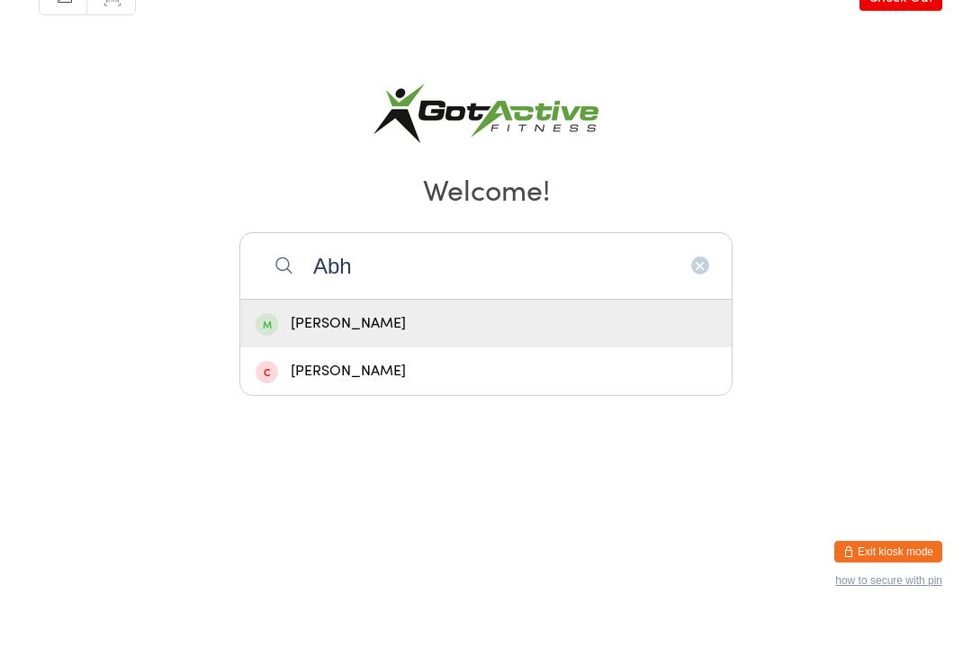
type input "Abh"
click at [301, 361] on div "[PERSON_NAME]" at bounding box center [486, 373] width 461 height 24
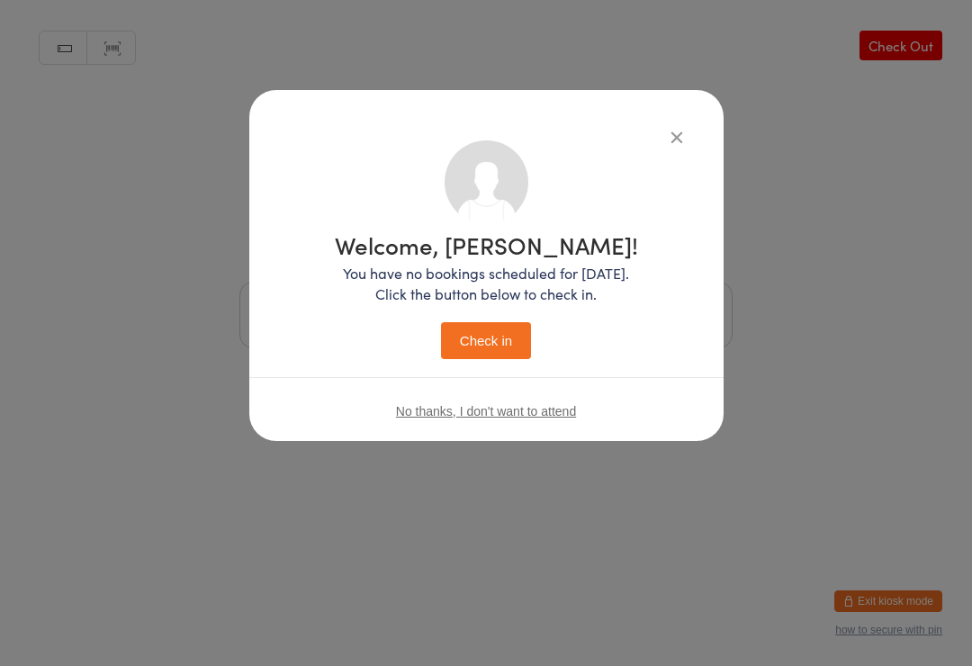
click at [500, 337] on button "Check in" at bounding box center [486, 340] width 90 height 37
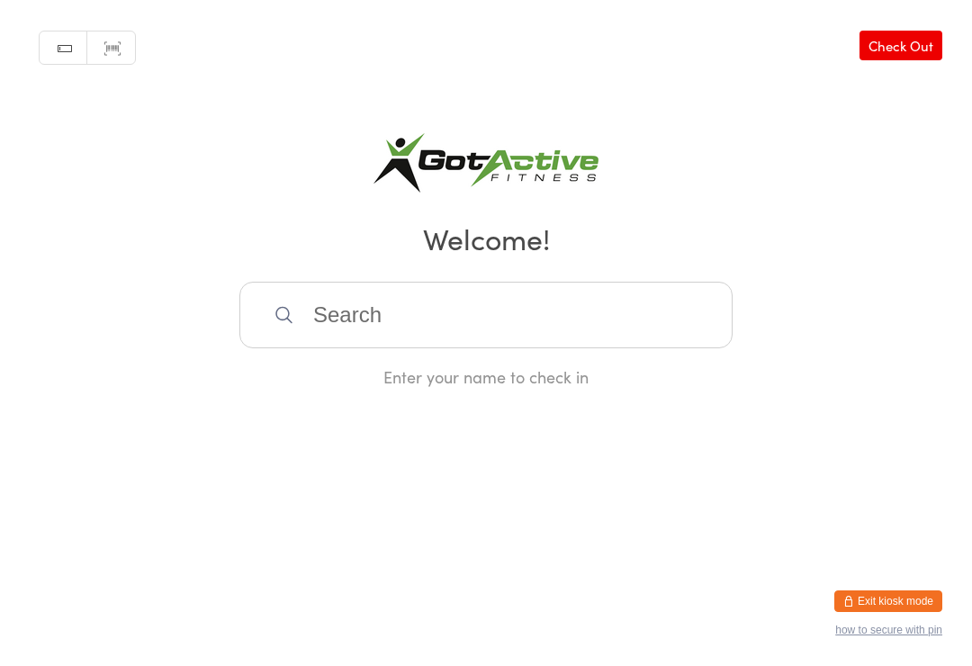
click at [870, 610] on button "Exit kiosk mode" at bounding box center [888, 601] width 108 height 22
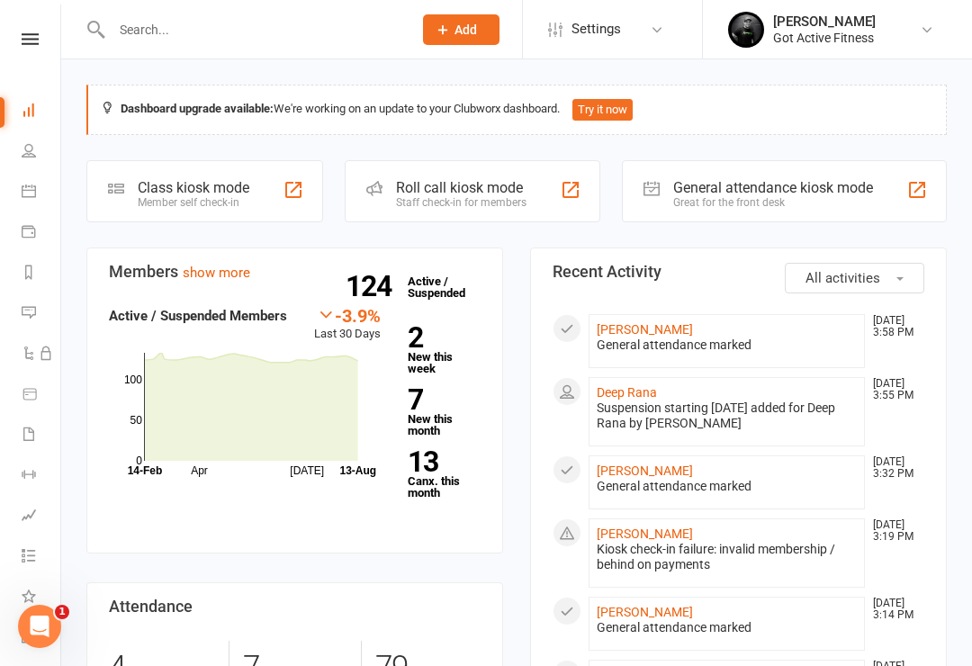
click at [143, 29] on input "text" at bounding box center [252, 29] width 293 height 25
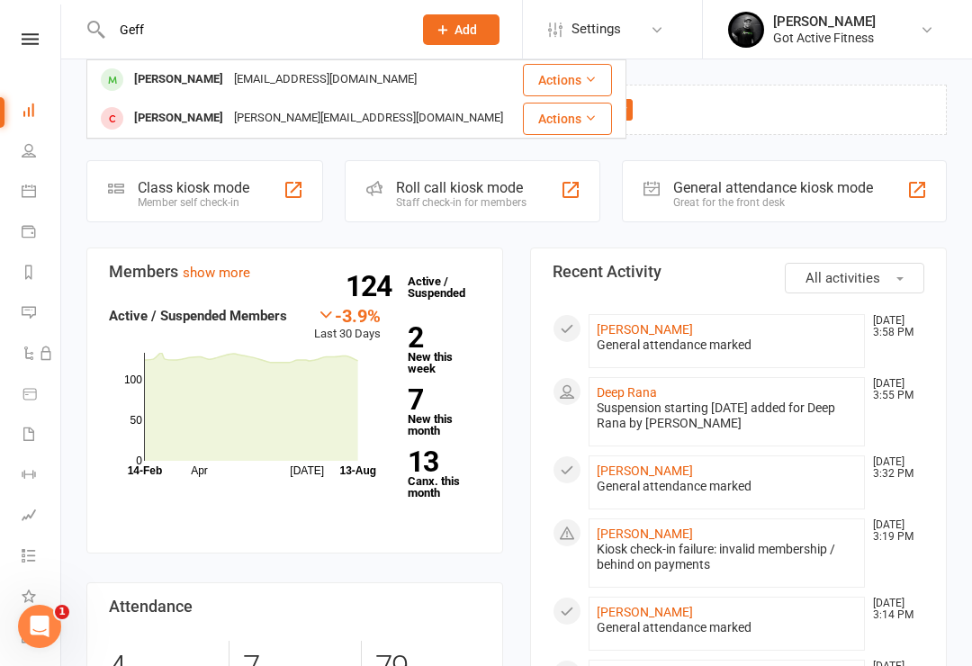
type input "Geff"
click at [283, 77] on div "Geffhennessy16@hotmail.com" at bounding box center [325, 80] width 193 height 26
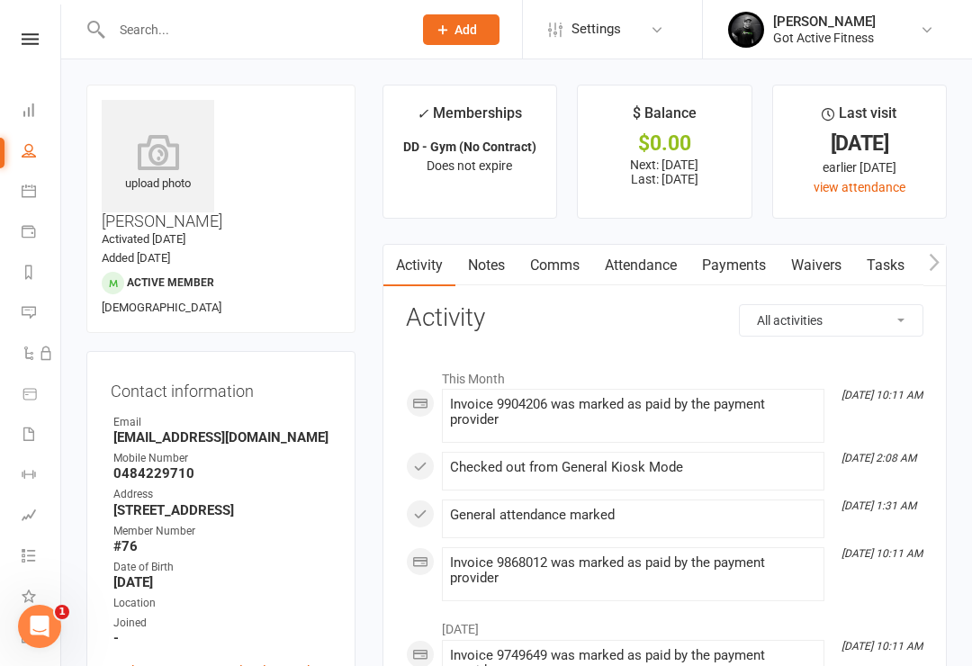
click at [50, 42] on link at bounding box center [30, 39] width 64 height 12
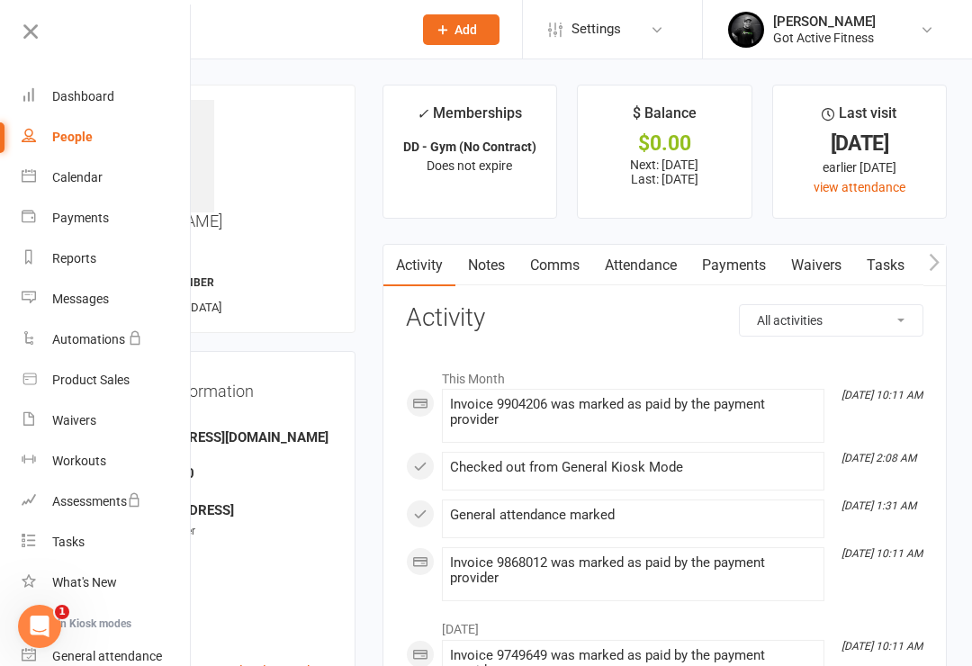
click at [90, 94] on div "Dashboard" at bounding box center [83, 96] width 62 height 14
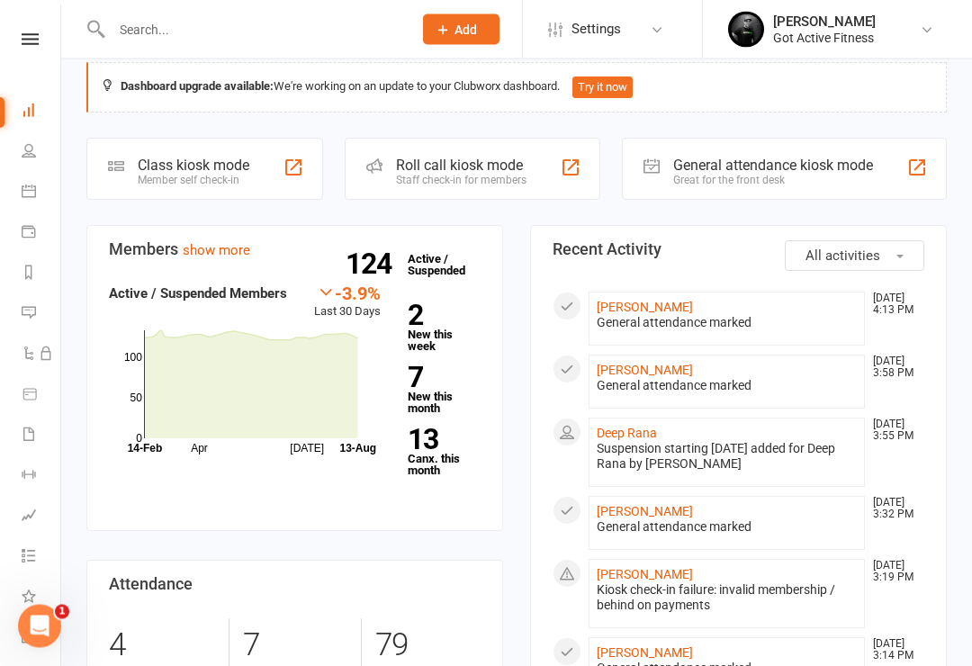
scroll to position [12, 0]
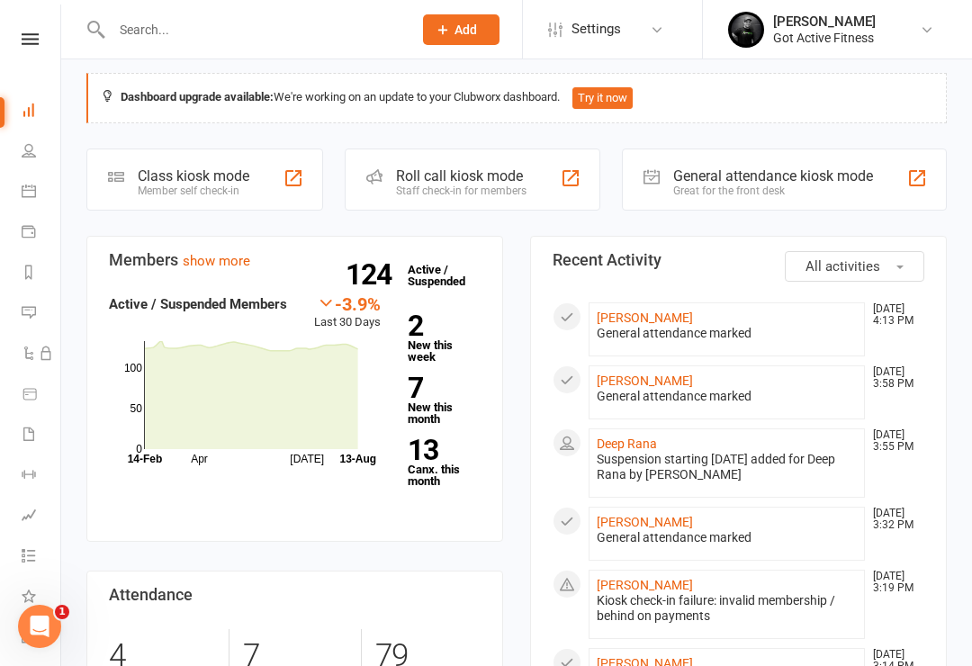
click at [11, 44] on link at bounding box center [30, 39] width 64 height 12
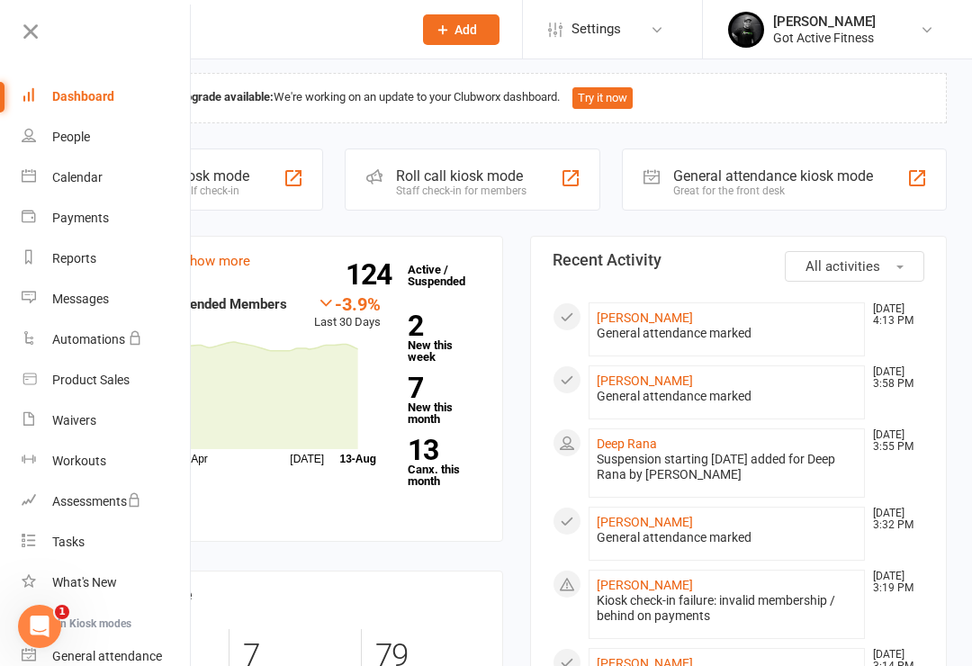
click at [58, 89] on div "Dashboard" at bounding box center [83, 96] width 62 height 14
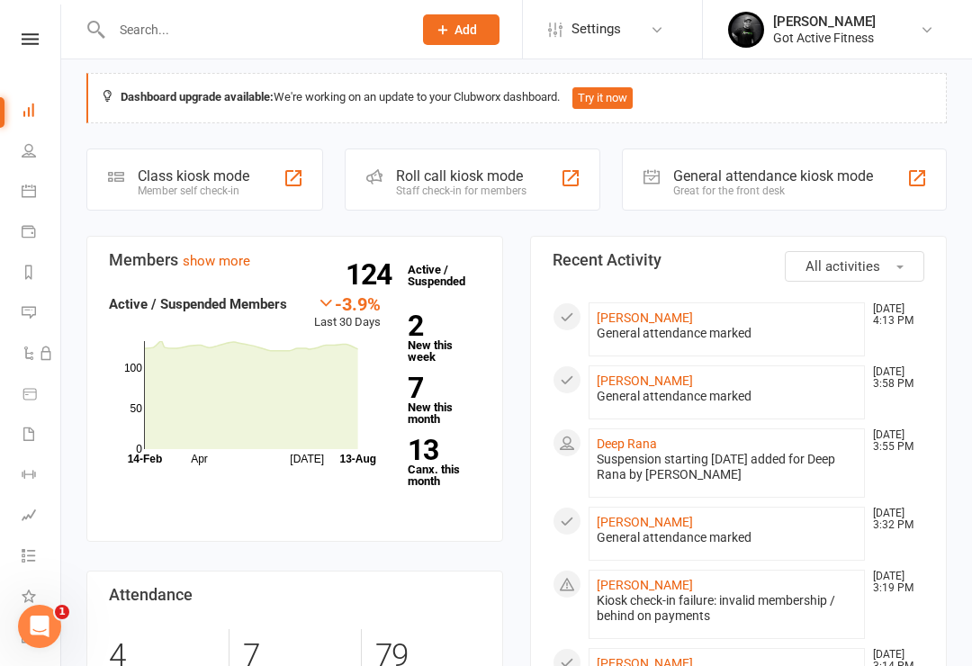
scroll to position [0, 0]
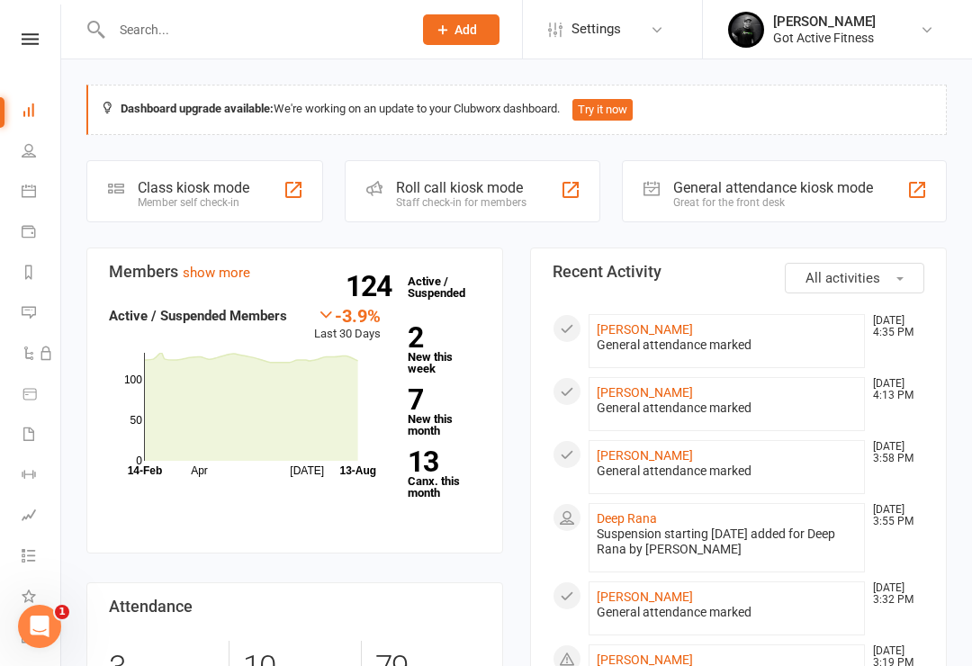
click at [808, 203] on div "Great for the front desk" at bounding box center [773, 202] width 200 height 13
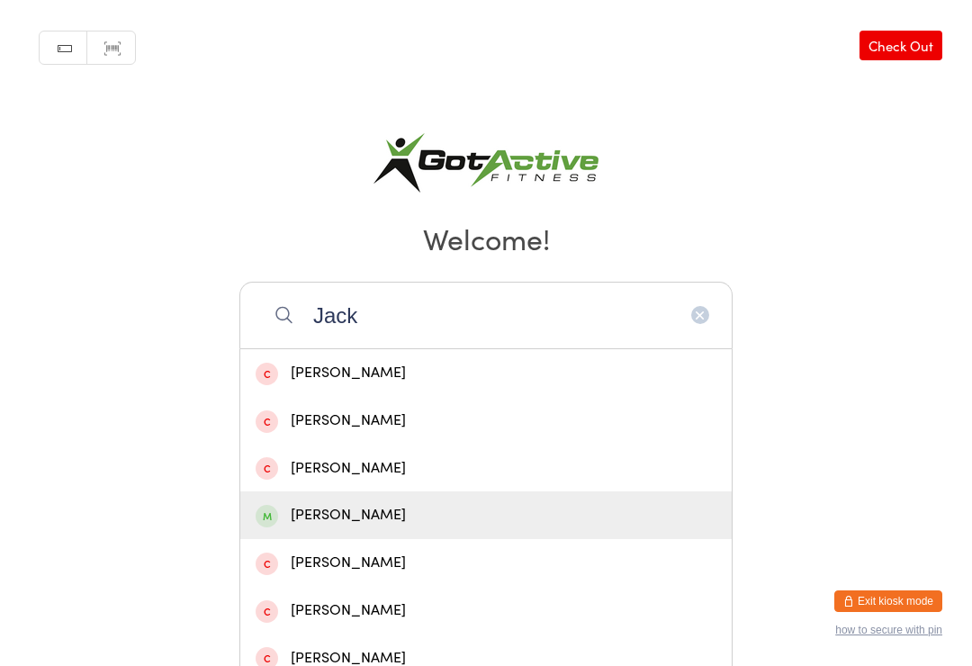
type input "Jack"
click at [346, 526] on div "[PERSON_NAME]" at bounding box center [486, 515] width 461 height 24
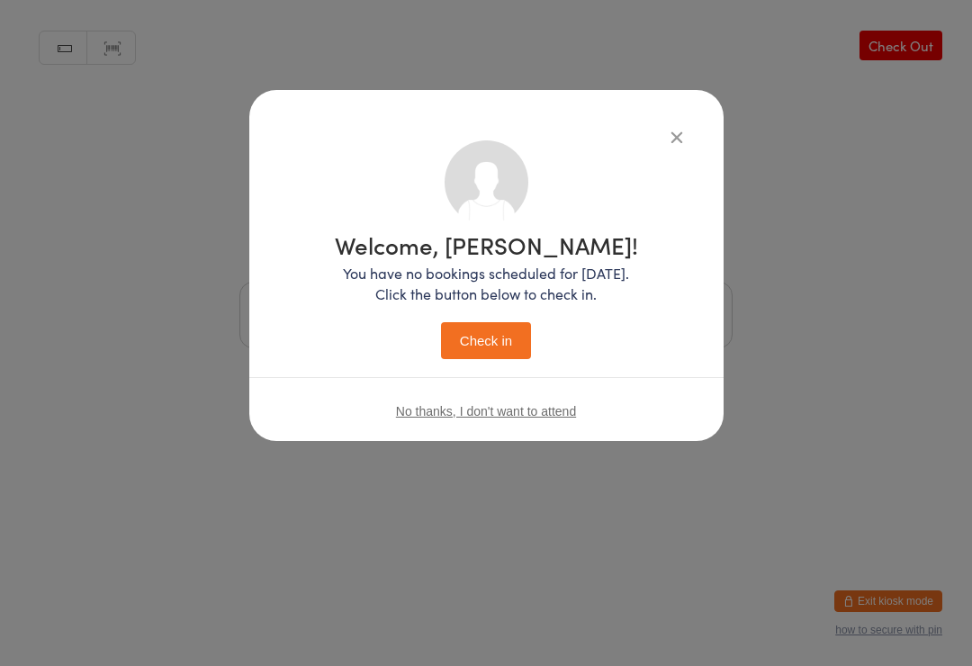
click at [515, 339] on button "Check in" at bounding box center [486, 340] width 90 height 37
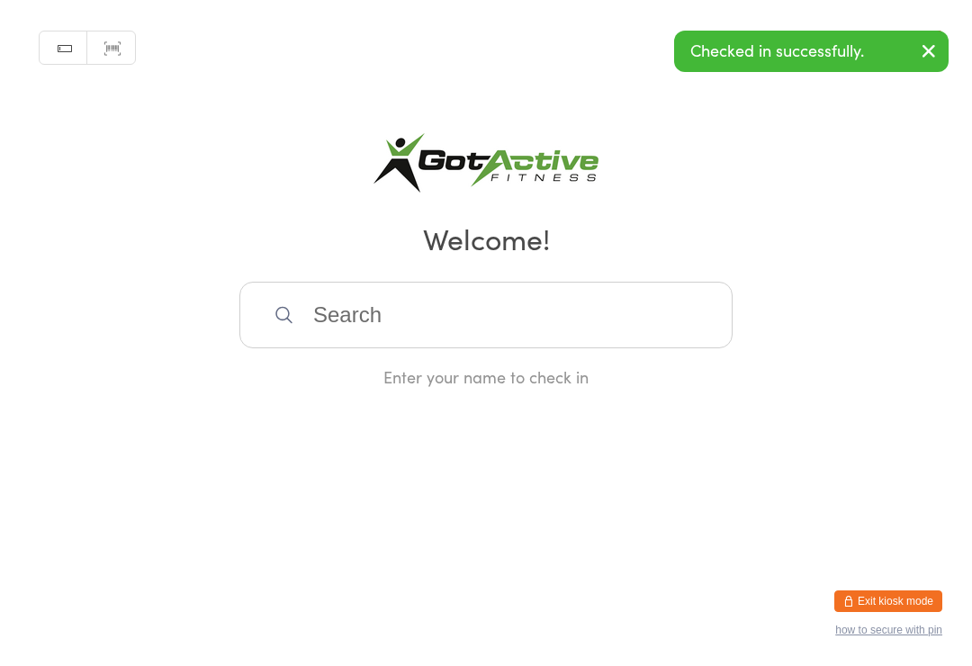
click at [915, 590] on button "Exit kiosk mode" at bounding box center [888, 601] width 108 height 22
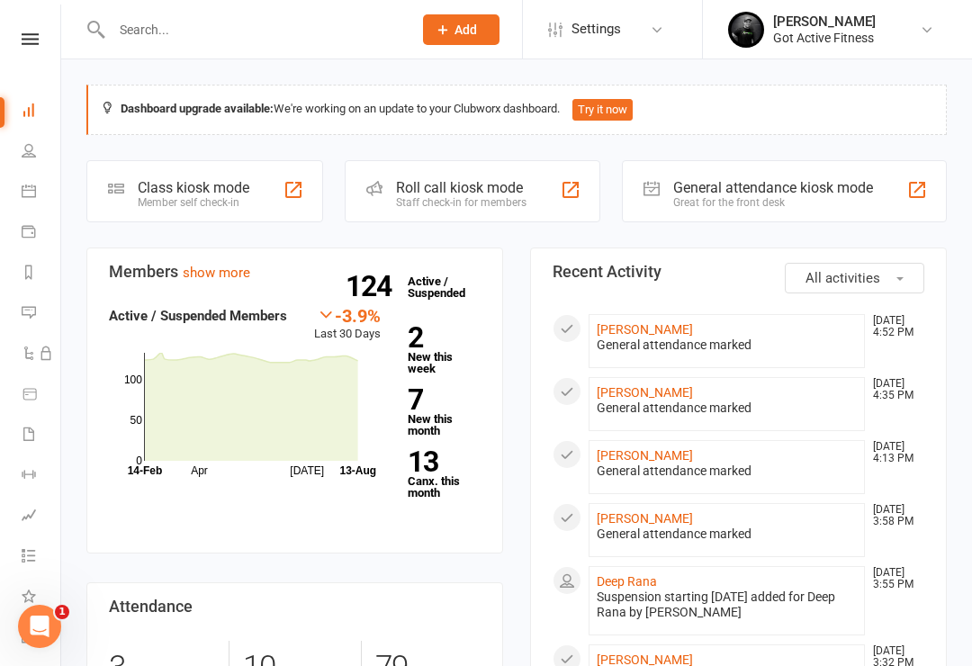
click at [792, 202] on div "Great for the front desk" at bounding box center [773, 202] width 200 height 13
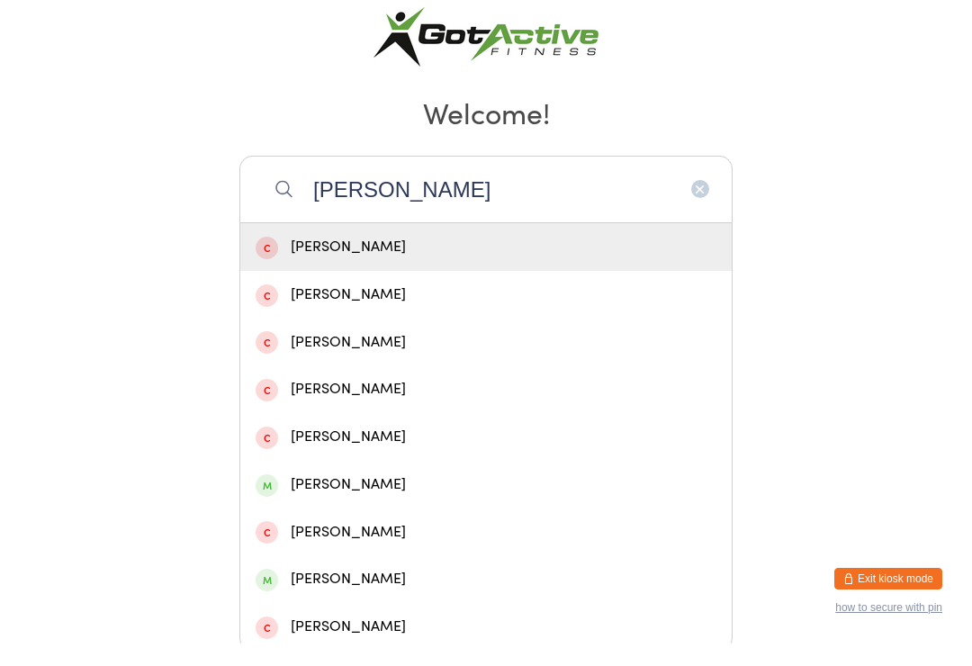
scroll to position [106, 0]
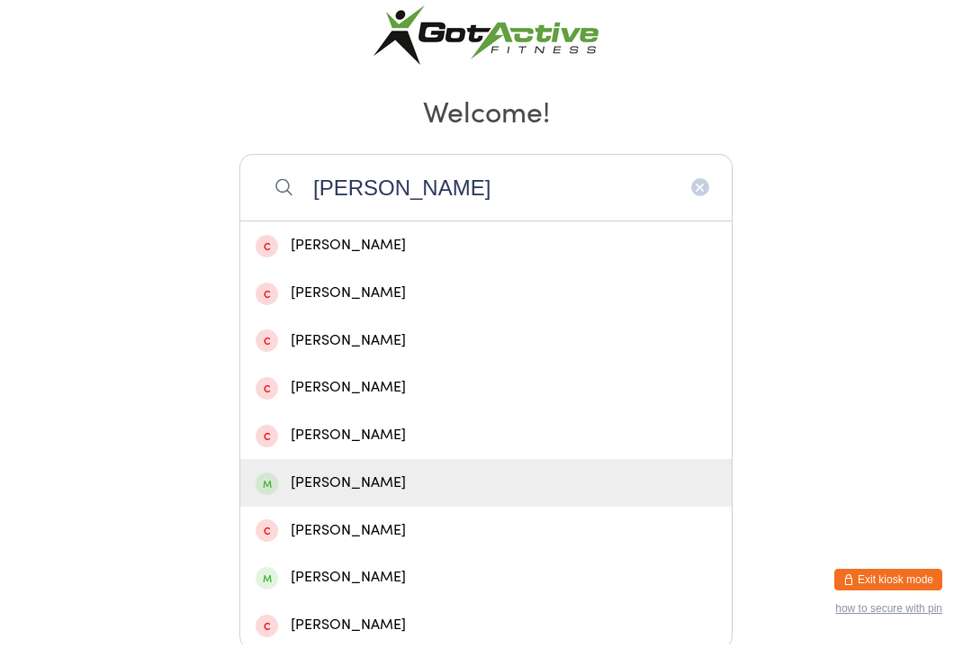
type input "Dylan"
click at [408, 493] on div "[PERSON_NAME]" at bounding box center [486, 504] width 461 height 24
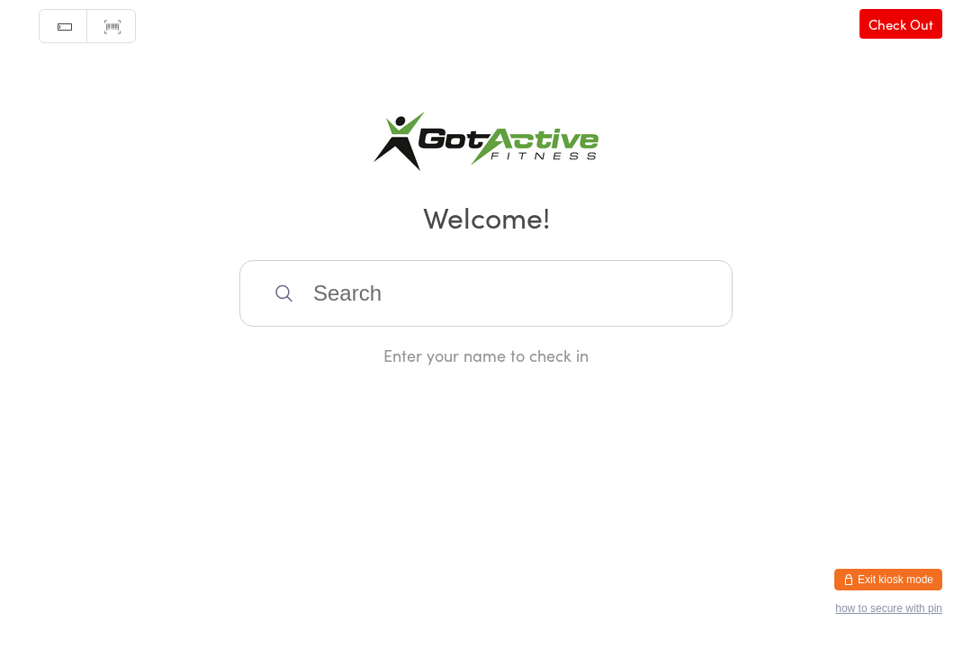
scroll to position [0, 0]
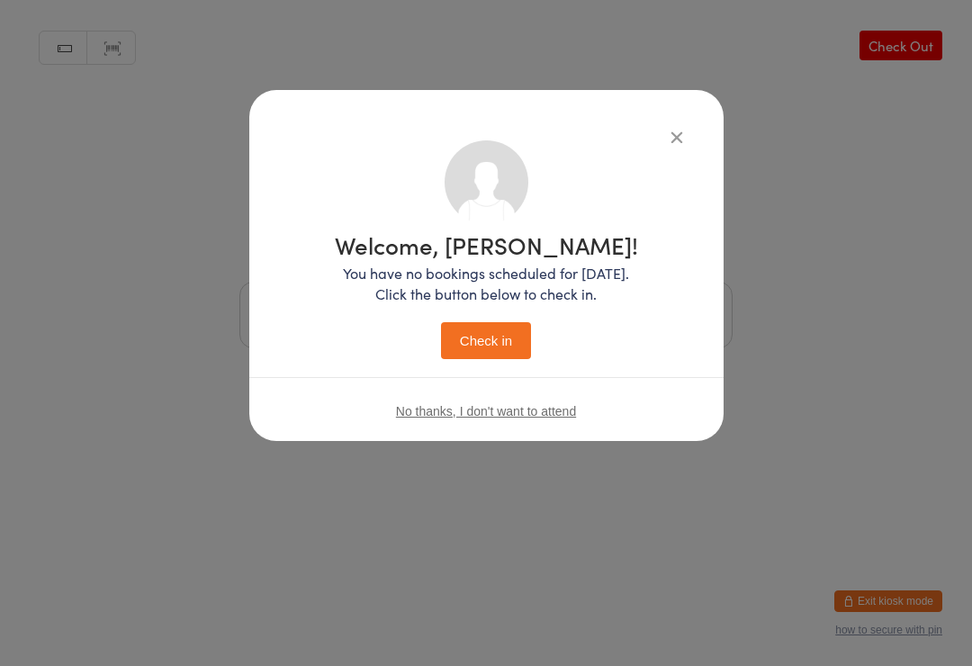
click at [502, 359] on button "Check in" at bounding box center [486, 340] width 90 height 37
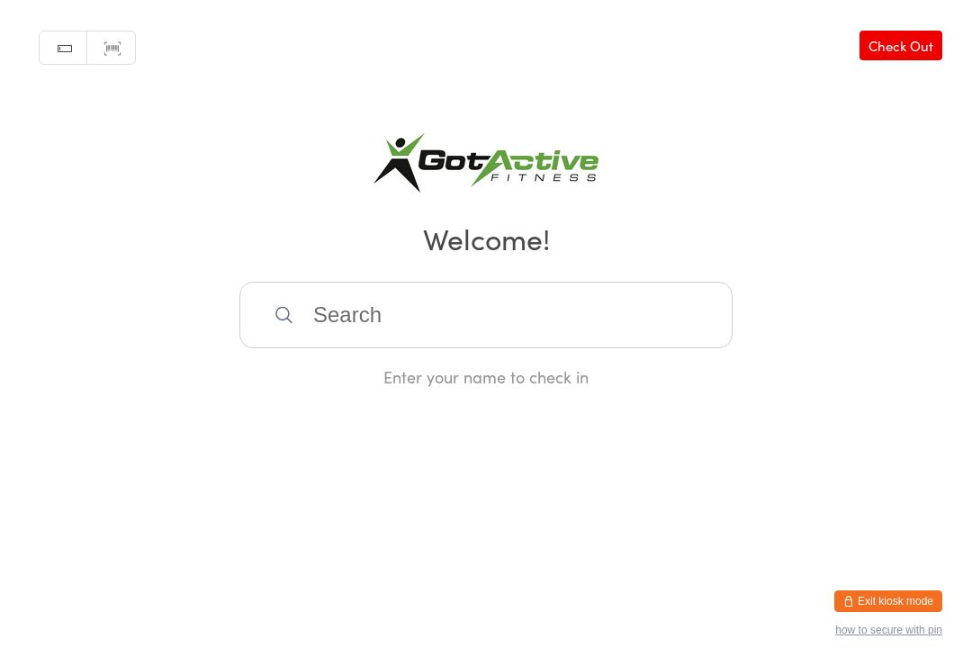
click at [888, 592] on button "Exit kiosk mode" at bounding box center [888, 601] width 108 height 22
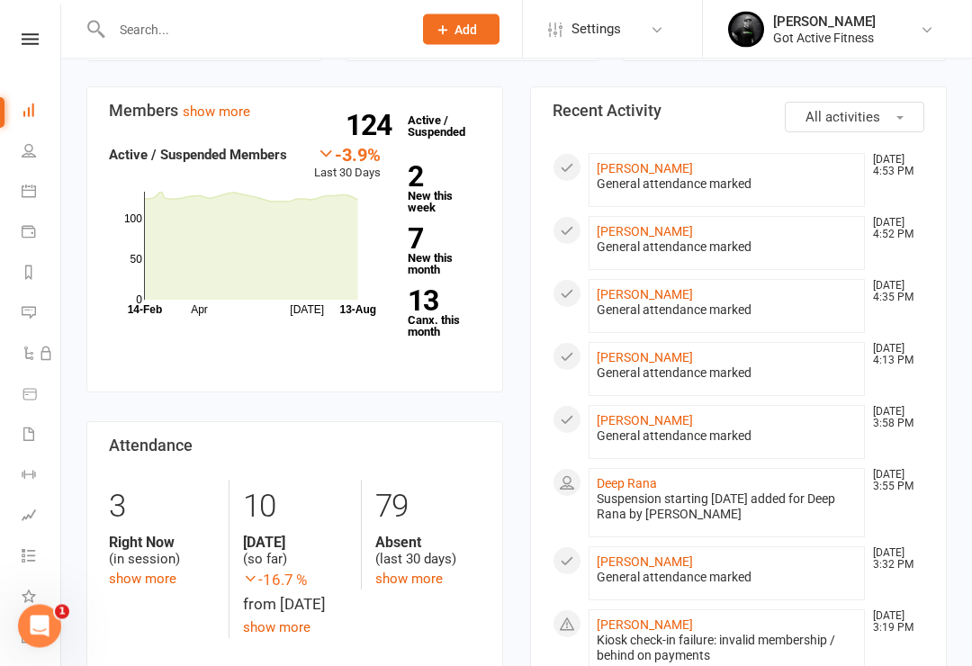
scroll to position [161, 0]
click at [25, 44] on icon at bounding box center [30, 39] width 17 height 12
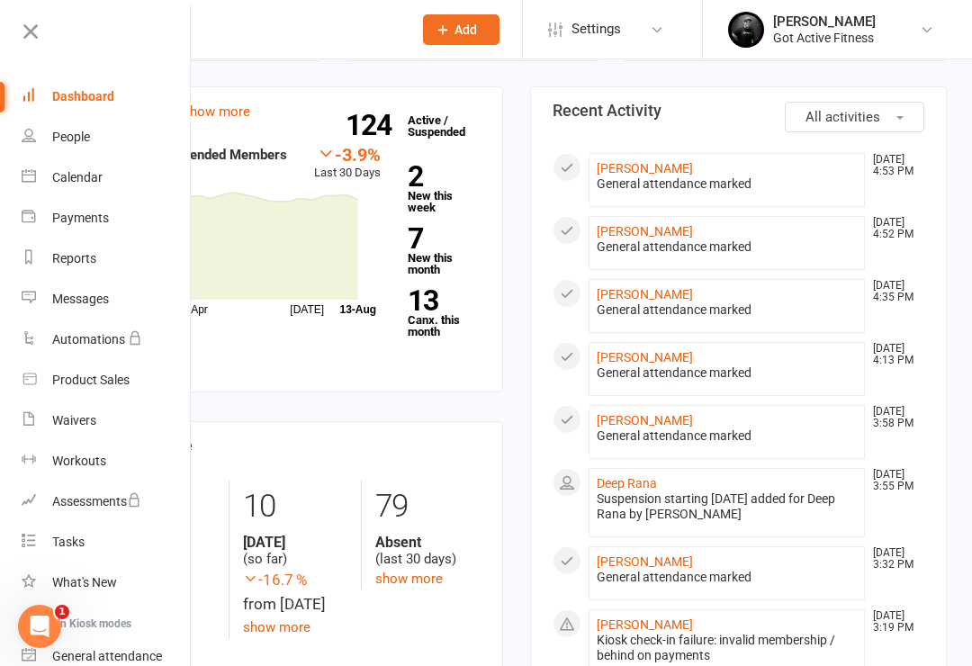
click at [73, 98] on div "Dashboard" at bounding box center [83, 96] width 62 height 14
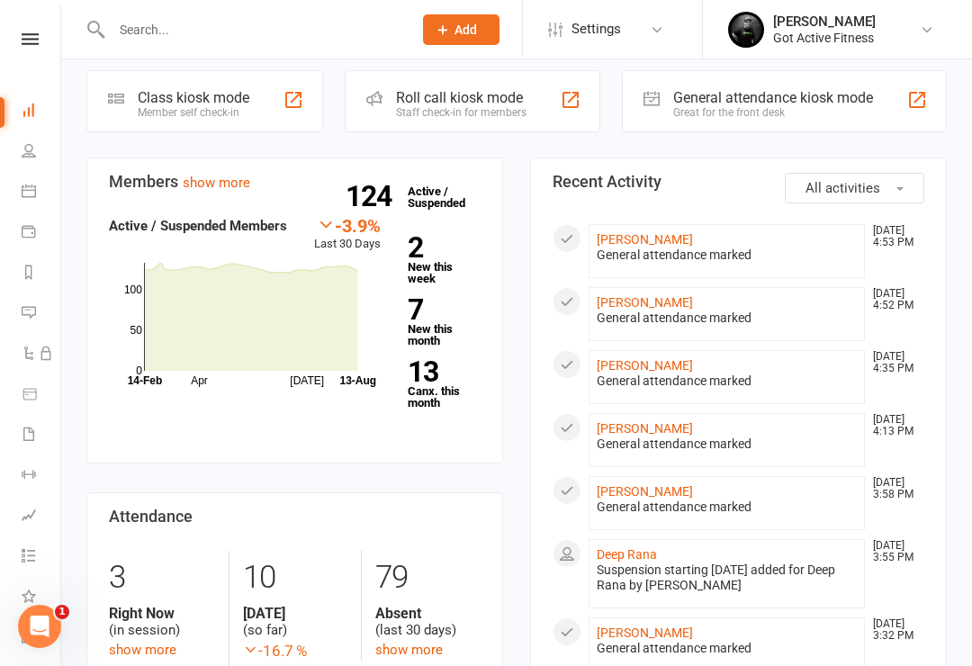
scroll to position [0, 0]
